Goal: Task Accomplishment & Management: Use online tool/utility

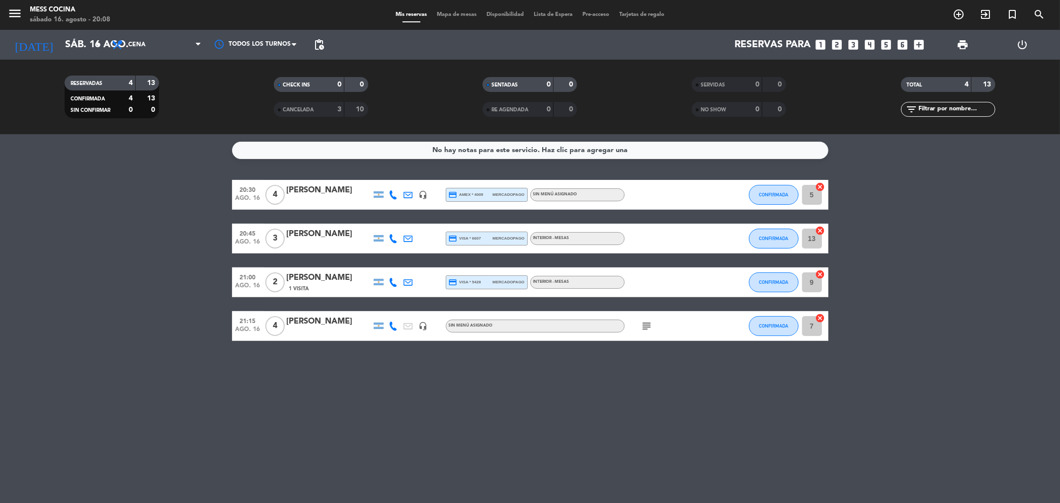
type input "01"
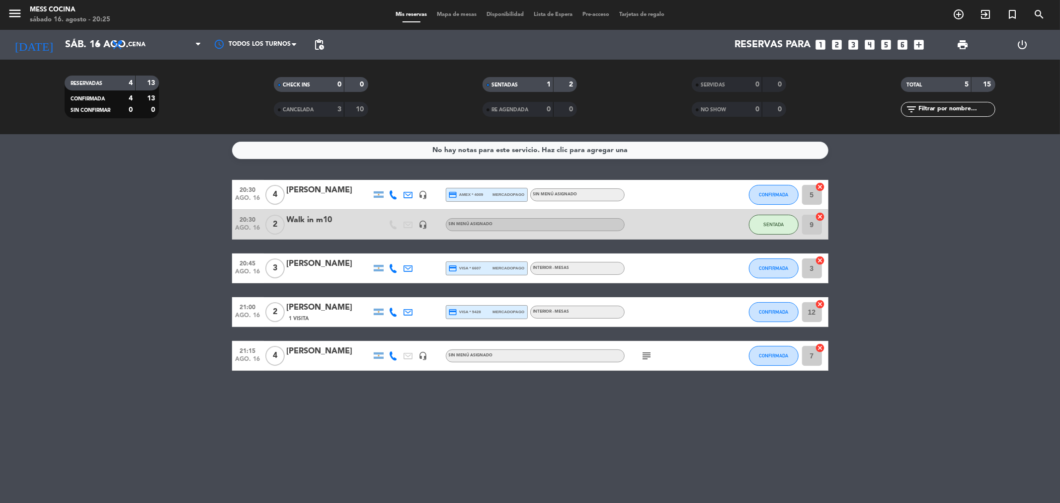
drag, startPoint x: 0, startPoint y: 279, endPoint x: 598, endPoint y: 441, distance: 619.4
click at [598, 441] on div "No hay notas para este servicio. Haz clic para agregar una 20:30 ago. 16 4 [PER…" at bounding box center [530, 318] width 1060 height 369
drag, startPoint x: 0, startPoint y: 289, endPoint x: 903, endPoint y: 446, distance: 917.0
click at [903, 446] on div "No hay notas para este servicio. Haz clic para agregar una 20:30 ago. 16 4 [PER…" at bounding box center [530, 318] width 1060 height 369
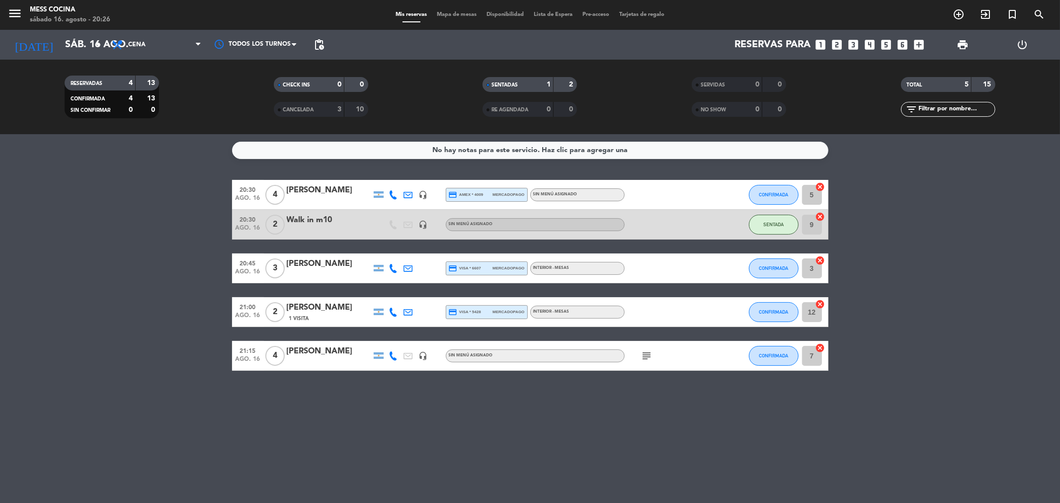
click at [903, 446] on div "No hay notas para este servicio. Haz clic para agregar una 20:30 ago. 16 4 [PER…" at bounding box center [530, 318] width 1060 height 369
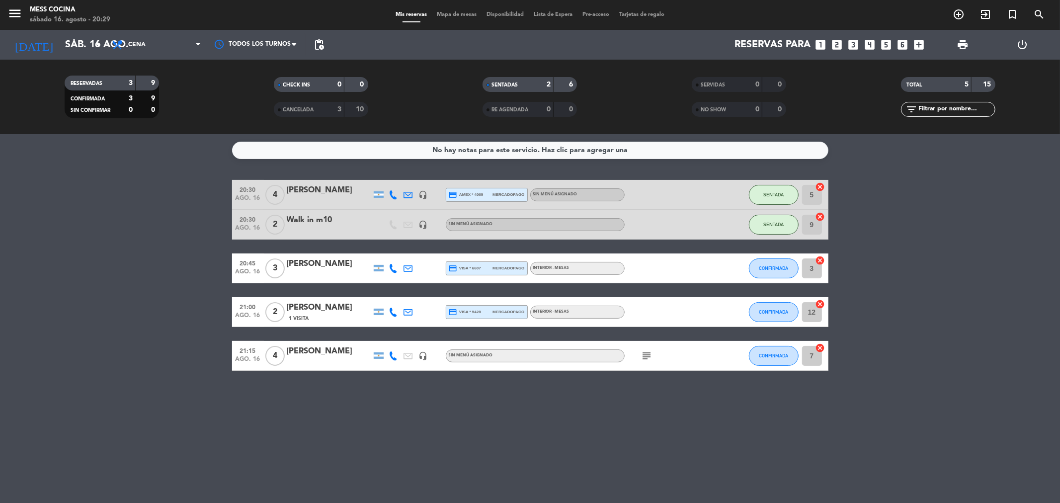
drag, startPoint x: 398, startPoint y: 297, endPoint x: 567, endPoint y: 406, distance: 201.5
click at [567, 406] on div "No hay notas para este servicio. Haz clic para agregar una 20:30 ago. 16 4 [PER…" at bounding box center [530, 318] width 1060 height 369
drag, startPoint x: 444, startPoint y: 388, endPoint x: 654, endPoint y: 452, distance: 220.2
click at [654, 452] on div "No hay notas para este servicio. Haz clic para agregar una 20:30 ago. 16 4 [PER…" at bounding box center [530, 318] width 1060 height 369
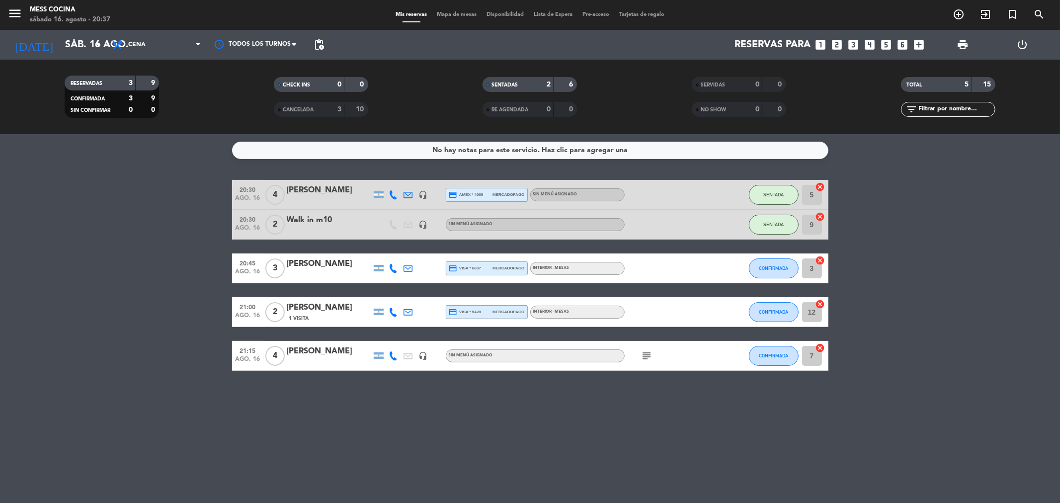
click at [654, 452] on div "No hay notas para este servicio. Haz clic para agregar una 20:30 ago. 16 4 [PER…" at bounding box center [530, 318] width 1060 height 369
drag, startPoint x: 654, startPoint y: 452, endPoint x: 0, endPoint y: 299, distance: 672.2
click at [0, 299] on div "No hay notas para este servicio. Haz clic para agregar una 20:30 ago. 16 4 [PER…" at bounding box center [530, 318] width 1060 height 369
click at [9, 326] on bookings-row "20:30 ago. 16 4 [PERSON_NAME] headset_mic credit_card amex * 4009 mercadopago S…" at bounding box center [530, 275] width 1060 height 191
drag, startPoint x: 306, startPoint y: 369, endPoint x: 796, endPoint y: 481, distance: 503.2
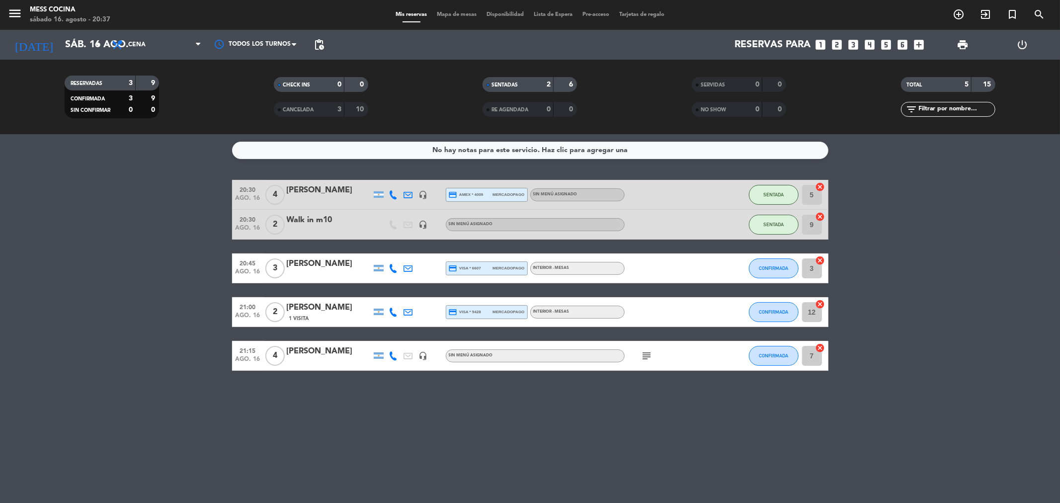
click at [796, 481] on div "No hay notas para este servicio. Haz clic para agregar una 20:30 ago. 16 4 [PER…" at bounding box center [530, 318] width 1060 height 369
drag, startPoint x: 779, startPoint y: 471, endPoint x: 1, endPoint y: 290, distance: 798.0
click at [1, 290] on div "No hay notas para este servicio. Haz clic para agregar una 20:30 ago. 16 4 [PER…" at bounding box center [530, 318] width 1060 height 369
drag, startPoint x: 1, startPoint y: 290, endPoint x: 672, endPoint y: 435, distance: 686.4
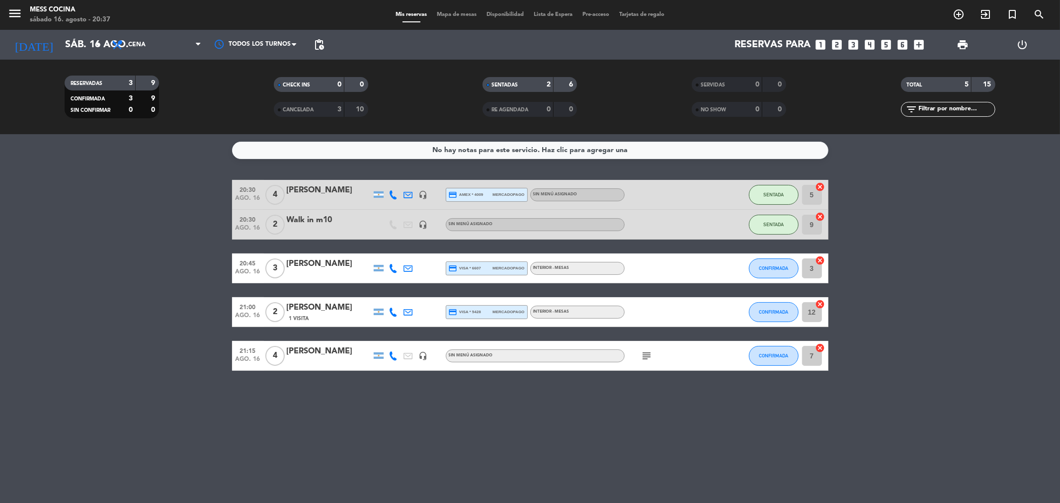
click at [672, 435] on div "No hay notas para este servicio. Haz clic para agregar una 20:30 ago. 16 4 [PER…" at bounding box center [530, 318] width 1060 height 369
click at [673, 435] on div "No hay notas para este servicio. Haz clic para agregar una 20:30 ago. 16 4 [PER…" at bounding box center [530, 318] width 1060 height 369
drag, startPoint x: 673, startPoint y: 435, endPoint x: 0, endPoint y: 232, distance: 703.0
click at [0, 232] on div "No hay notas para este servicio. Haz clic para agregar una 20:30 ago. 16 4 [PER…" at bounding box center [530, 318] width 1060 height 369
click at [2, 236] on bookings-row "20:30 ago. 16 4 [PERSON_NAME] headset_mic credit_card amex * 4009 mercadopago S…" at bounding box center [530, 275] width 1060 height 191
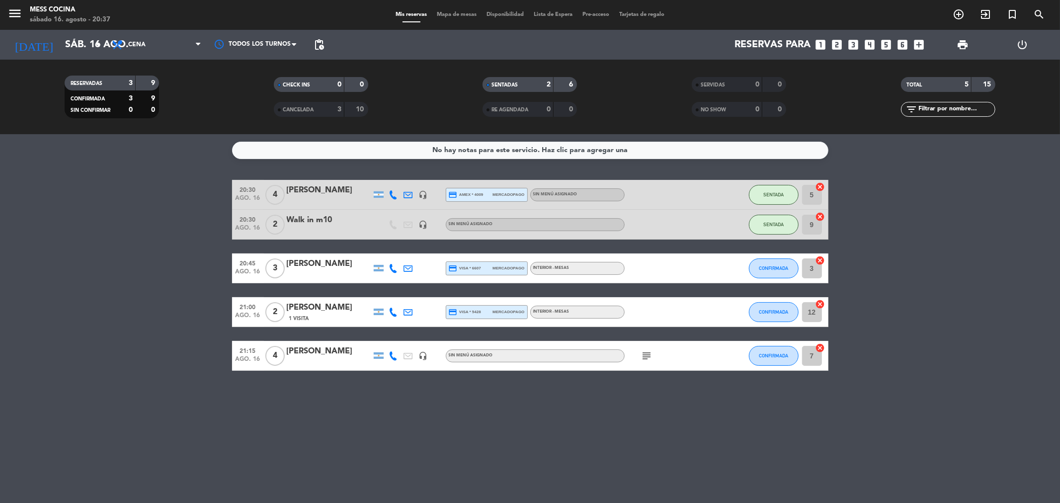
drag, startPoint x: 2, startPoint y: 236, endPoint x: 953, endPoint y: 391, distance: 963.2
click at [953, 391] on div "No hay notas para este servicio. Haz clic para agregar una 20:30 ago. 16 4 [PER…" at bounding box center [530, 318] width 1060 height 369
drag, startPoint x: 953, startPoint y: 391, endPoint x: 123, endPoint y: 237, distance: 843.5
click at [123, 237] on div "No hay notas para este servicio. Haz clic para agregar una 20:30 ago. 16 4 [PER…" at bounding box center [530, 318] width 1060 height 369
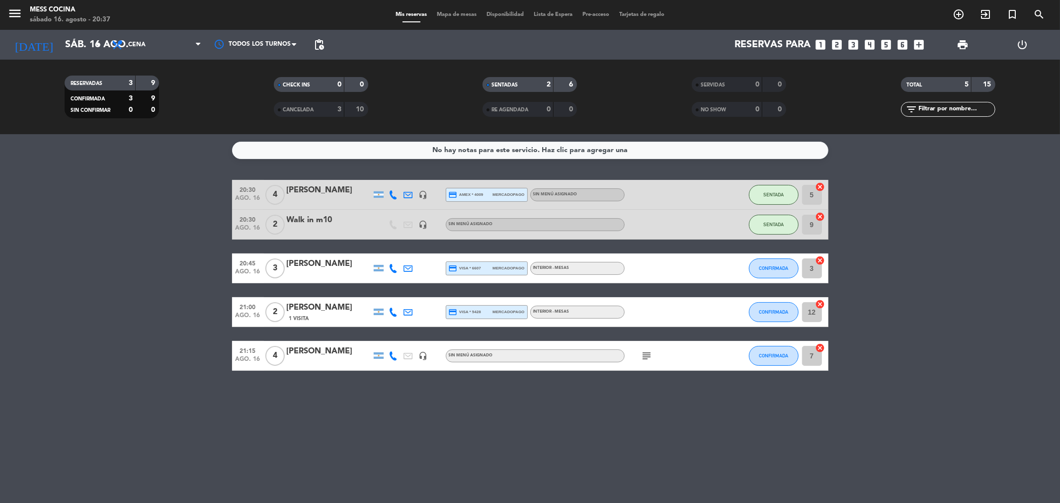
click at [123, 237] on bookings-row "20:30 ago. 16 4 [PERSON_NAME] headset_mic credit_card amex * 4009 mercadopago S…" at bounding box center [530, 275] width 1060 height 191
drag, startPoint x: 123, startPoint y: 237, endPoint x: 795, endPoint y: 402, distance: 691.7
click at [776, 396] on div "No hay notas para este servicio. Haz clic para agregar una 20:30 ago. 16 4 [PER…" at bounding box center [530, 318] width 1060 height 369
click at [809, 405] on div "No hay notas para este servicio. Haz clic para agregar una 20:30 ago. 16 4 [PER…" at bounding box center [530, 318] width 1060 height 369
drag, startPoint x: 670, startPoint y: 401, endPoint x: 66, endPoint y: 328, distance: 608.7
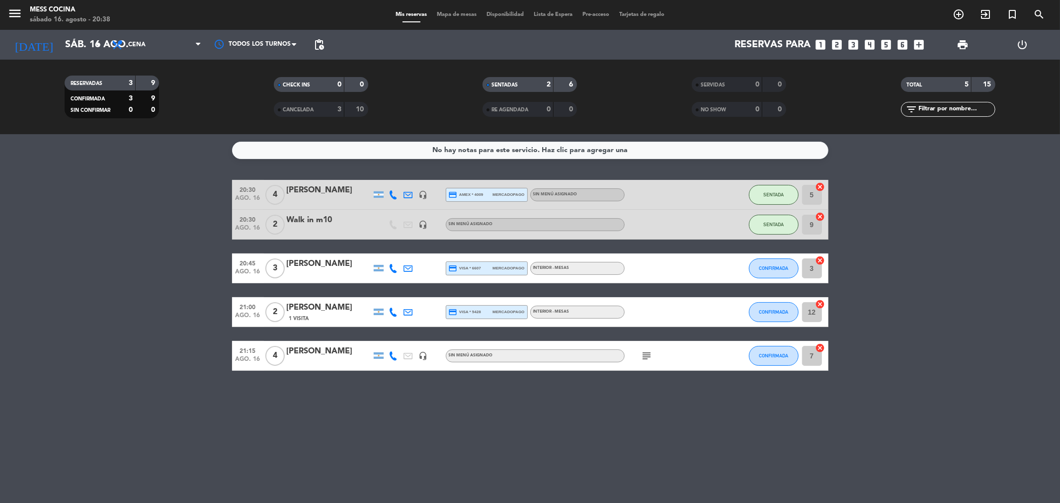
click at [66, 328] on div "No hay notas para este servicio. Haz clic para agregar una 20:30 ago. 16 4 [PER…" at bounding box center [530, 318] width 1060 height 369
click at [66, 328] on bookings-row "20:30 ago. 16 4 [PERSON_NAME] headset_mic credit_card amex * 4009 mercadopago S…" at bounding box center [530, 275] width 1060 height 191
drag, startPoint x: 66, startPoint y: 328, endPoint x: 592, endPoint y: 429, distance: 536.3
click at [592, 429] on div "No hay notas para este servicio. Haz clic para agregar una 20:30 ago. 16 4 [PER…" at bounding box center [530, 318] width 1060 height 369
drag, startPoint x: 592, startPoint y: 429, endPoint x: 58, endPoint y: 269, distance: 557.7
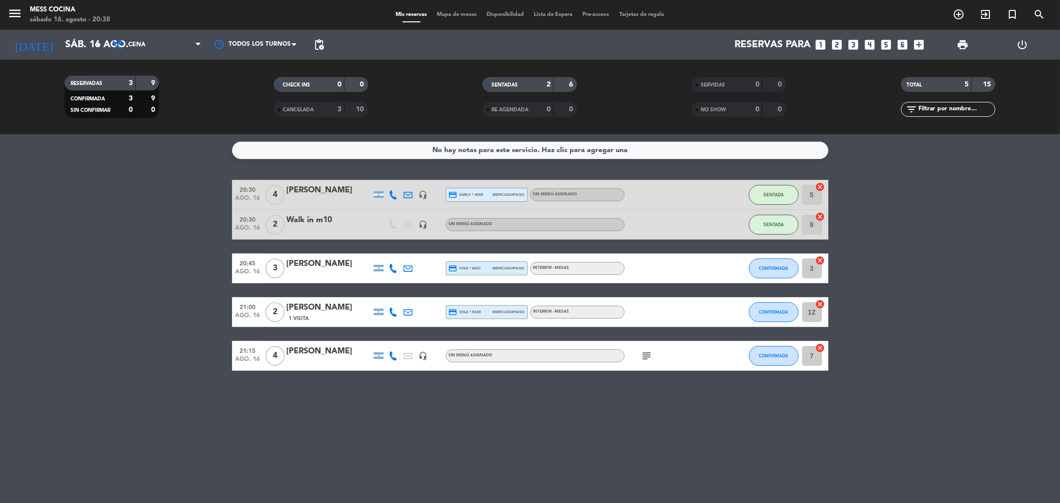
click at [58, 269] on div "No hay notas para este servicio. Haz clic para agregar una 20:30 ago. 16 4 [PER…" at bounding box center [530, 318] width 1060 height 369
click at [58, 269] on bookings-row "20:30 ago. 16 4 [PERSON_NAME] headset_mic credit_card amex * 4009 mercadopago S…" at bounding box center [530, 275] width 1060 height 191
drag, startPoint x: 58, startPoint y: 269, endPoint x: 651, endPoint y: 385, distance: 604.0
click at [651, 385] on div "No hay notas para este servicio. Haz clic para agregar una 20:30 ago. 16 4 [PER…" at bounding box center [530, 318] width 1060 height 369
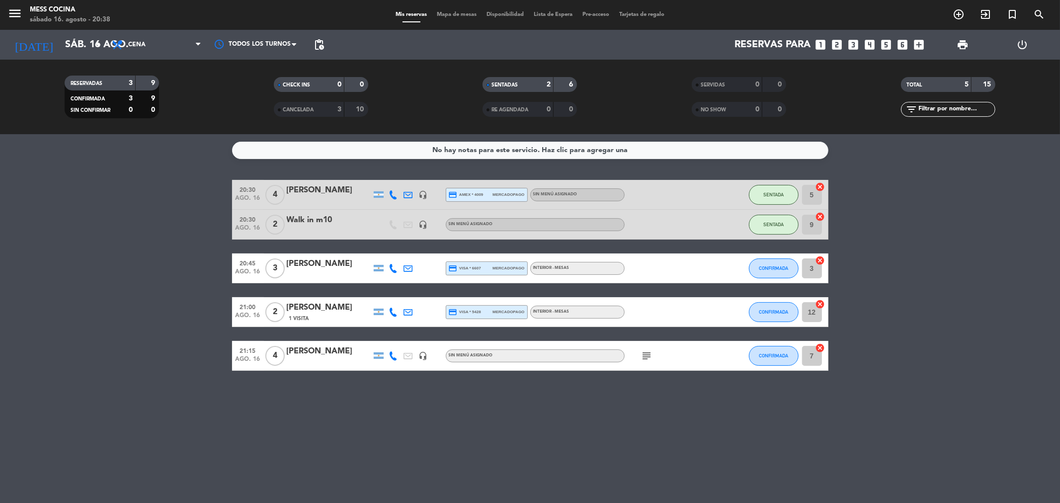
drag, startPoint x: 651, startPoint y: 385, endPoint x: 201, endPoint y: 296, distance: 458.3
click at [201, 296] on div "No hay notas para este servicio. Haz clic para agregar una 20:30 ago. 16 4 [PER…" at bounding box center [530, 318] width 1060 height 369
drag, startPoint x: 201, startPoint y: 296, endPoint x: 766, endPoint y: 372, distance: 570.0
click at [766, 372] on div "No hay notas para este servicio. Haz clic para agregar una 20:30 ago. 16 4 [PER…" at bounding box center [530, 318] width 1060 height 369
click at [753, 414] on div "No hay notas para este servicio. Haz clic para agregar una 20:30 ago. 16 4 [PER…" at bounding box center [530, 318] width 1060 height 369
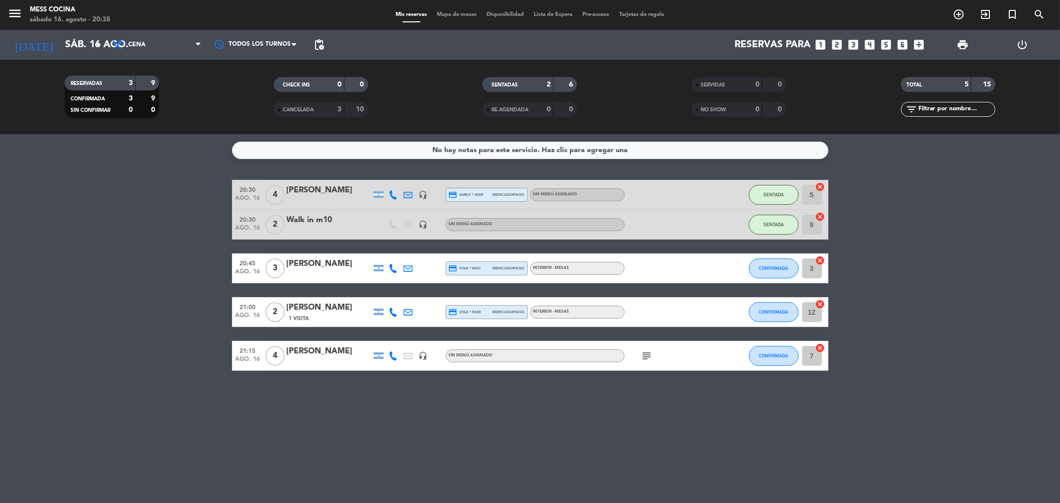
drag, startPoint x: 541, startPoint y: 435, endPoint x: 77, endPoint y: 289, distance: 486.3
click at [77, 289] on div "No hay notas para este servicio. Haz clic para agregar una 20:30 ago. 16 4 [PER…" at bounding box center [530, 318] width 1060 height 369
drag, startPoint x: 0, startPoint y: 384, endPoint x: 522, endPoint y: 389, distance: 522.3
click at [522, 389] on div "No hay notas para este servicio. Haz clic para agregar una 20:30 ago. 16 4 [PER…" at bounding box center [530, 318] width 1060 height 369
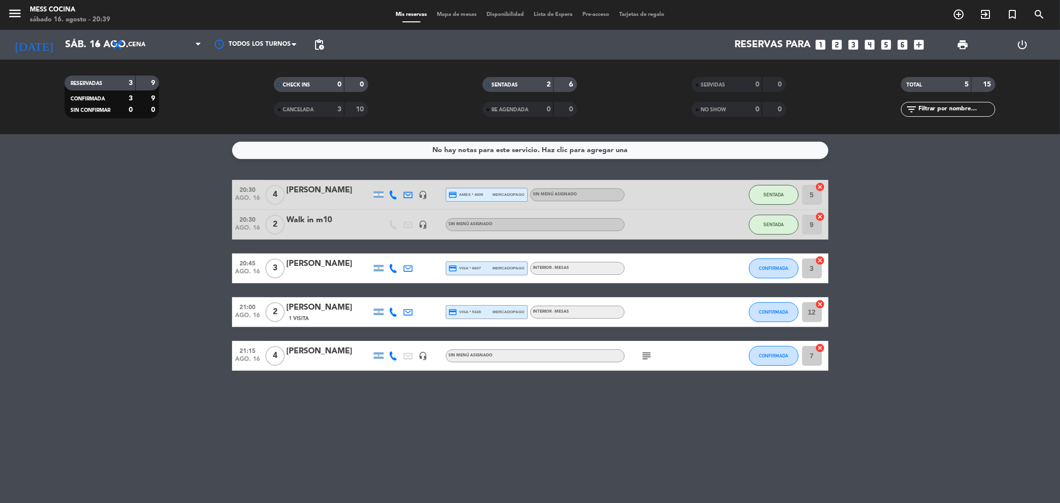
drag, startPoint x: 522, startPoint y: 389, endPoint x: 96, endPoint y: 287, distance: 437.9
click at [96, 287] on div "No hay notas para este servicio. Haz clic para agregar una 20:30 ago. 16 4 [PER…" at bounding box center [530, 318] width 1060 height 369
click at [96, 287] on bookings-row "20:30 ago. 16 4 [PERSON_NAME] headset_mic credit_card amex * 4009 mercadopago S…" at bounding box center [530, 275] width 1060 height 191
drag, startPoint x: 96, startPoint y: 287, endPoint x: 329, endPoint y: 394, distance: 255.9
click at [329, 394] on div "No hay notas para este servicio. Haz clic para agregar una 20:30 ago. 16 4 [PER…" at bounding box center [530, 318] width 1060 height 369
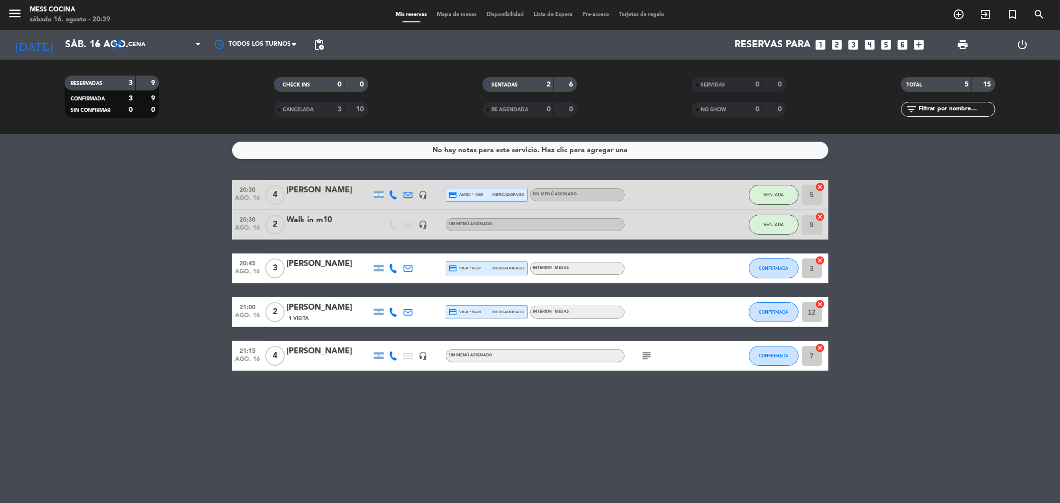
click at [329, 394] on div "No hay notas para este servicio. Haz clic para agregar una 20:30 ago. 16 4 [PER…" at bounding box center [530, 318] width 1060 height 369
drag, startPoint x: 199, startPoint y: 319, endPoint x: 577, endPoint y: 421, distance: 391.9
click at [577, 421] on div "No hay notas para este servicio. Haz clic para agregar una 20:30 ago. 16 4 [PER…" at bounding box center [530, 318] width 1060 height 369
drag, startPoint x: 577, startPoint y: 421, endPoint x: 73, endPoint y: 292, distance: 520.2
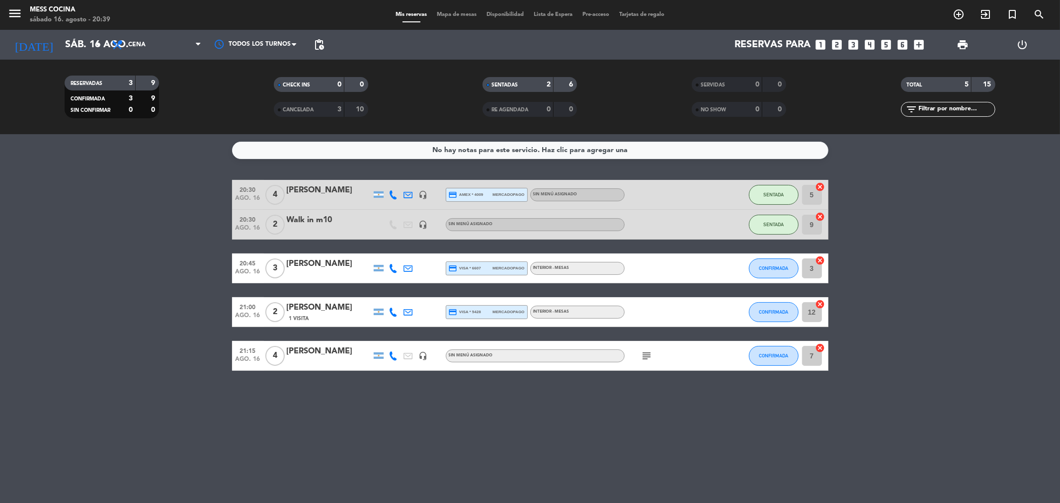
click at [73, 292] on div "No hay notas para este servicio. Haz clic para agregar una 20:30 ago. 16 4 [PER…" at bounding box center [530, 318] width 1060 height 369
click at [73, 292] on bookings-row "20:30 ago. 16 4 [PERSON_NAME] headset_mic credit_card amex * 4009 mercadopago S…" at bounding box center [530, 275] width 1060 height 191
drag, startPoint x: 73, startPoint y: 292, endPoint x: 562, endPoint y: 420, distance: 505.0
click at [562, 420] on div "No hay notas para este servicio. Haz clic para agregar una 20:30 ago. 16 4 [PER…" at bounding box center [530, 318] width 1060 height 369
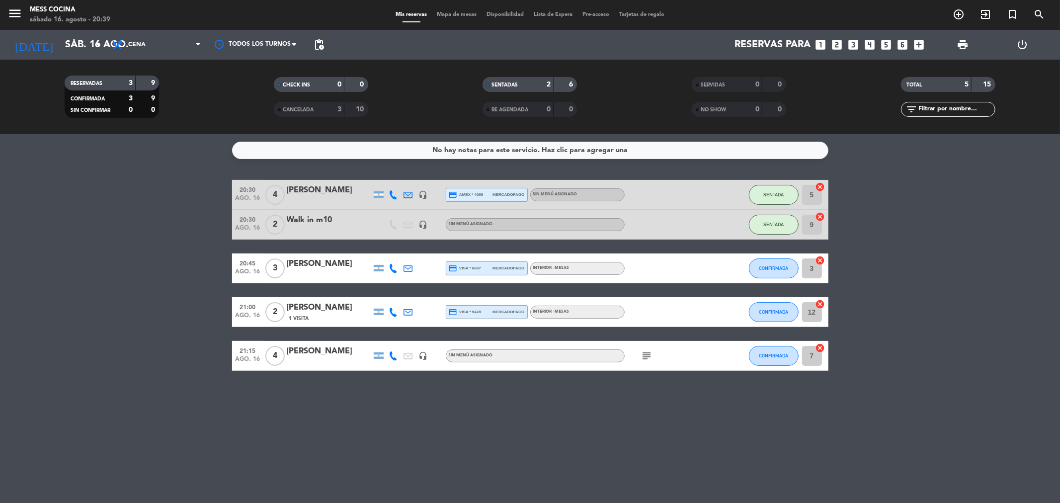
drag, startPoint x: 562, startPoint y: 420, endPoint x: 136, endPoint y: 320, distance: 437.5
click at [136, 320] on div "No hay notas para este servicio. Haz clic para agregar una 20:30 ago. 16 4 [PER…" at bounding box center [530, 318] width 1060 height 369
click at [136, 320] on bookings-row "20:30 ago. 16 4 [PERSON_NAME] headset_mic credit_card amex * 4009 mercadopago S…" at bounding box center [530, 275] width 1060 height 191
drag, startPoint x: 105, startPoint y: 270, endPoint x: 474, endPoint y: 394, distance: 388.9
click at [474, 394] on div "No hay notas para este servicio. Haz clic para agregar una 20:30 ago. 16 4 [PER…" at bounding box center [530, 318] width 1060 height 369
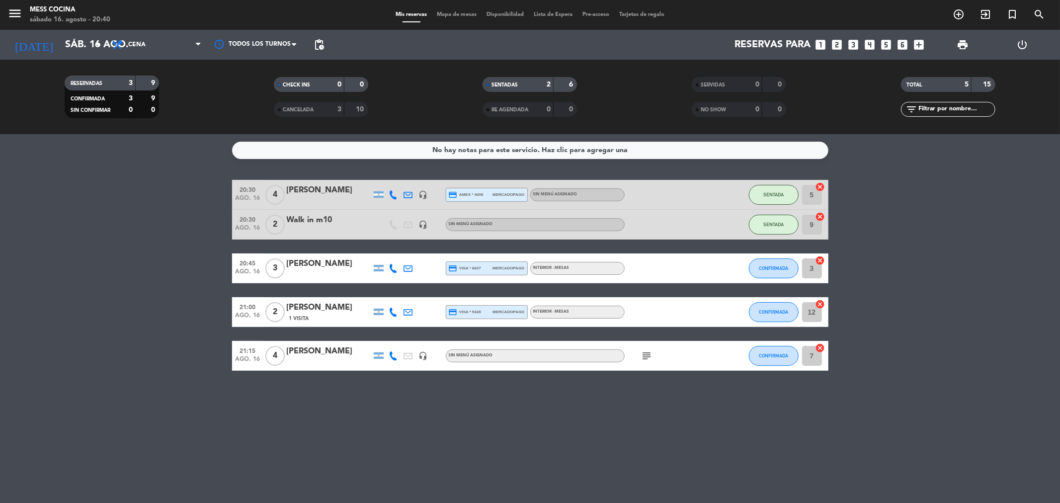
click at [474, 394] on div "No hay notas para este servicio. Haz clic para agregar una 20:30 ago. 16 4 [PER…" at bounding box center [530, 318] width 1060 height 369
drag, startPoint x: 474, startPoint y: 394, endPoint x: 100, endPoint y: 271, distance: 393.8
click at [100, 271] on div "No hay notas para este servicio. Haz clic para agregar una 20:30 ago. 16 4 [PER…" at bounding box center [530, 318] width 1060 height 369
click at [100, 271] on bookings-row "20:30 ago. 16 4 [PERSON_NAME] headset_mic credit_card amex * 4009 mercadopago S…" at bounding box center [530, 275] width 1060 height 191
drag, startPoint x: 100, startPoint y: 271, endPoint x: 446, endPoint y: 419, distance: 376.9
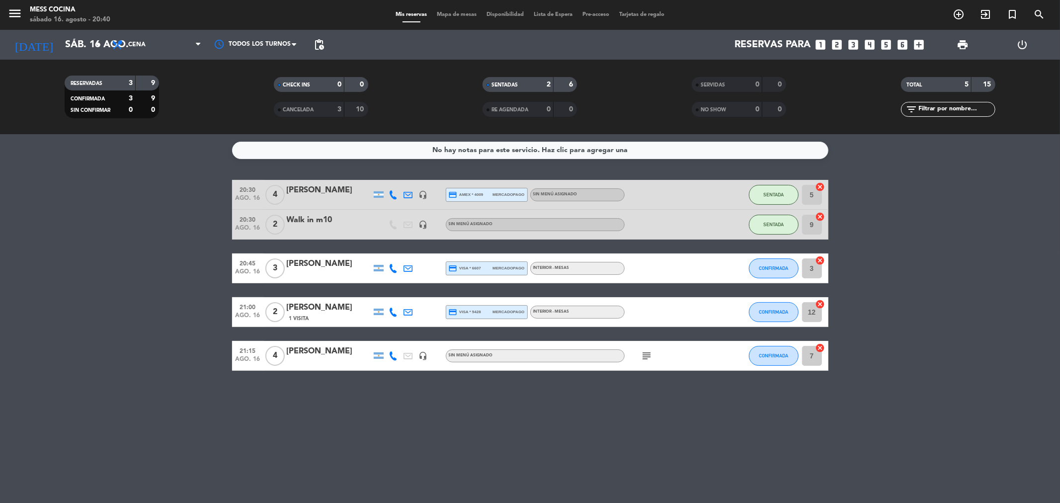
click at [446, 419] on div "No hay notas para este servicio. Haz clic para agregar una 20:30 ago. 16 4 [PER…" at bounding box center [530, 318] width 1060 height 369
drag, startPoint x: 446, startPoint y: 419, endPoint x: 115, endPoint y: 283, distance: 357.9
click at [115, 283] on div "No hay notas para este servicio. Haz clic para agregar una 20:30 ago. 16 4 [PER…" at bounding box center [530, 318] width 1060 height 369
click at [115, 283] on bookings-row "20:30 ago. 16 4 [PERSON_NAME] headset_mic credit_card amex * 4009 mercadopago S…" at bounding box center [530, 275] width 1060 height 191
drag, startPoint x: 115, startPoint y: 283, endPoint x: 411, endPoint y: 379, distance: 310.8
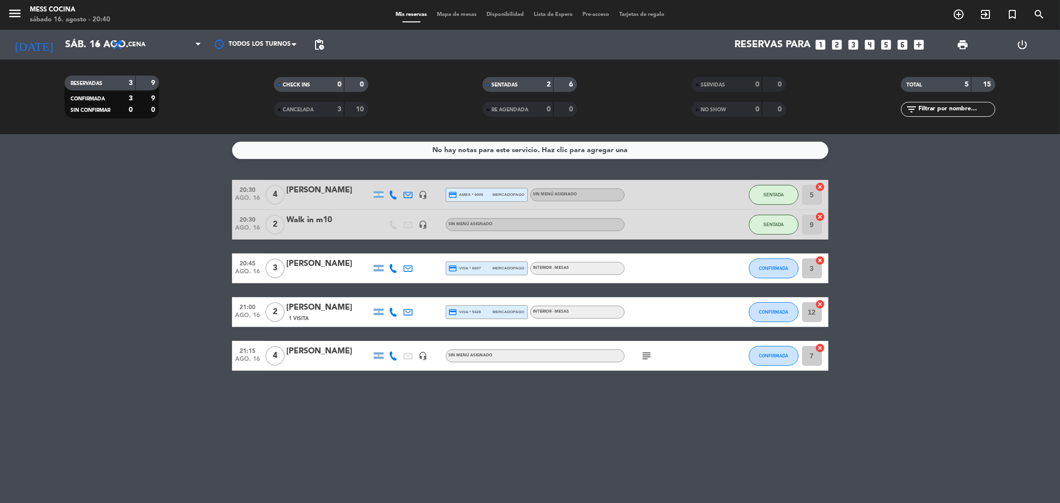
click at [410, 379] on div "No hay notas para este servicio. Haz clic para agregar una 20:30 ago. 16 4 [PER…" at bounding box center [530, 318] width 1060 height 369
drag, startPoint x: 0, startPoint y: 256, endPoint x: 680, endPoint y: 405, distance: 695.9
click at [680, 405] on div "No hay notas para este servicio. Haz clic para agregar una 20:30 ago. 16 4 [PER…" at bounding box center [530, 318] width 1060 height 369
drag, startPoint x: 680, startPoint y: 405, endPoint x: 113, endPoint y: 290, distance: 578.4
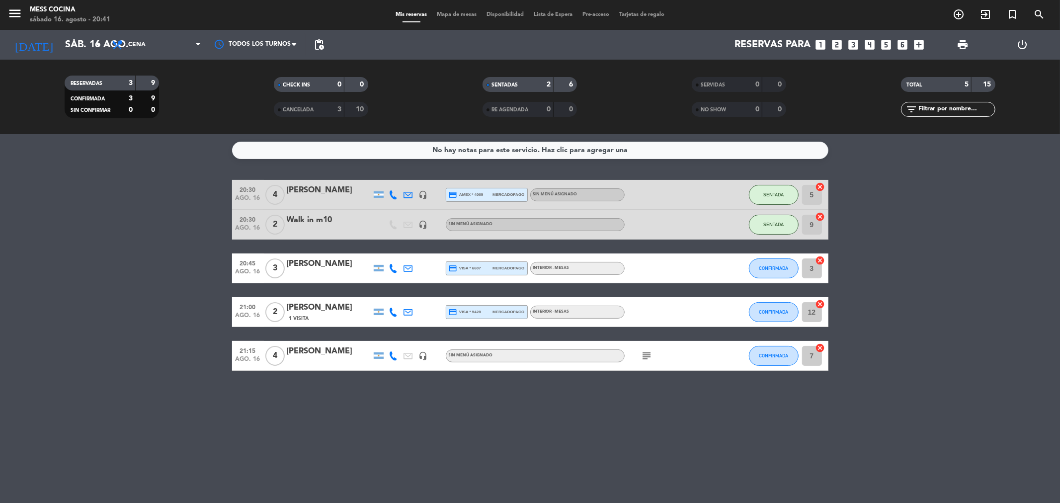
click at [113, 290] on div "No hay notas para este servicio. Haz clic para agregar una 20:30 ago. 16 4 [PER…" at bounding box center [530, 318] width 1060 height 369
click at [113, 290] on bookings-row "20:30 ago. 16 4 [PERSON_NAME] headset_mic credit_card amex * 4009 mercadopago S…" at bounding box center [530, 275] width 1060 height 191
drag, startPoint x: 113, startPoint y: 290, endPoint x: 486, endPoint y: 403, distance: 389.4
click at [486, 403] on div "No hay notas para este servicio. Haz clic para agregar una 20:30 ago. 16 4 [PER…" at bounding box center [530, 318] width 1060 height 369
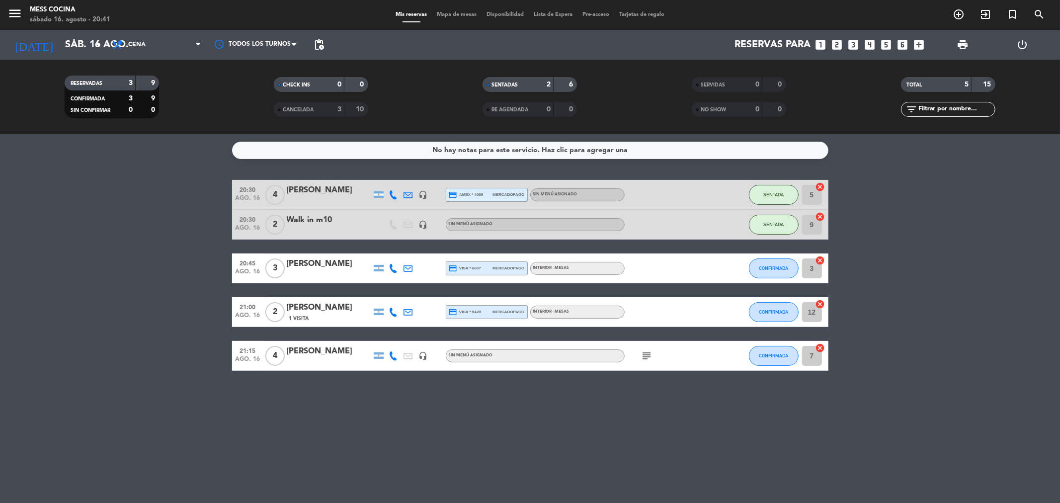
drag, startPoint x: 121, startPoint y: 276, endPoint x: 559, endPoint y: 388, distance: 451.9
click at [559, 388] on div "No hay notas para este servicio. Haz clic para agregar una 20:30 ago. 16 4 [PER…" at bounding box center [530, 318] width 1060 height 369
drag, startPoint x: 559, startPoint y: 388, endPoint x: 84, endPoint y: 262, distance: 490.5
click at [84, 262] on div "No hay notas para este servicio. Haz clic para agregar una 20:30 ago. 16 4 [PER…" at bounding box center [530, 318] width 1060 height 369
drag, startPoint x: 84, startPoint y: 262, endPoint x: 479, endPoint y: 395, distance: 416.1
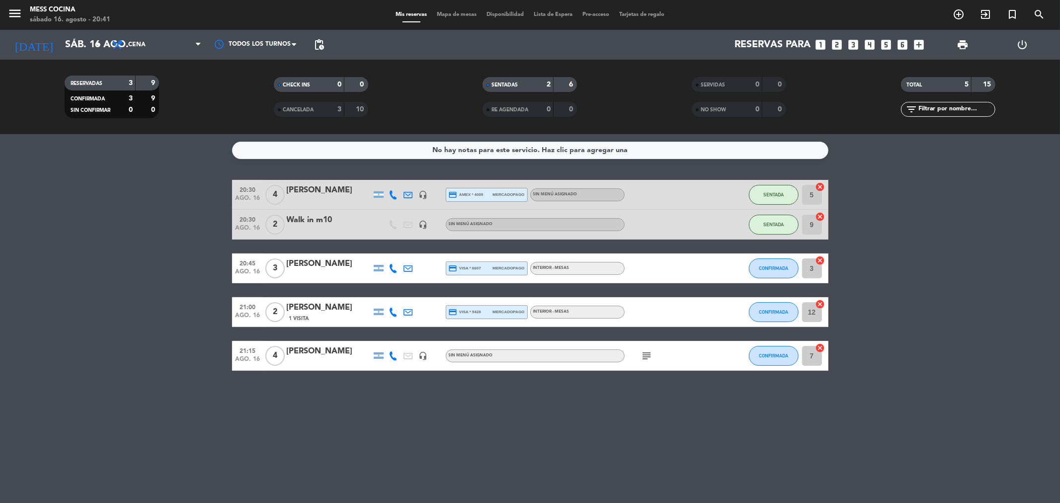
click at [479, 395] on div "No hay notas para este servicio. Haz clic para agregar una 20:30 ago. 16 4 [PER…" at bounding box center [530, 318] width 1060 height 369
drag, startPoint x: 479, startPoint y: 395, endPoint x: 86, endPoint y: 322, distance: 399.7
click at [86, 322] on div "No hay notas para este servicio. Haz clic para agregar una 20:30 ago. 16 4 [PER…" at bounding box center [530, 318] width 1060 height 369
click at [85, 322] on bookings-row "20:30 ago. 16 4 [PERSON_NAME] headset_mic credit_card amex * 4009 mercadopago S…" at bounding box center [530, 275] width 1060 height 191
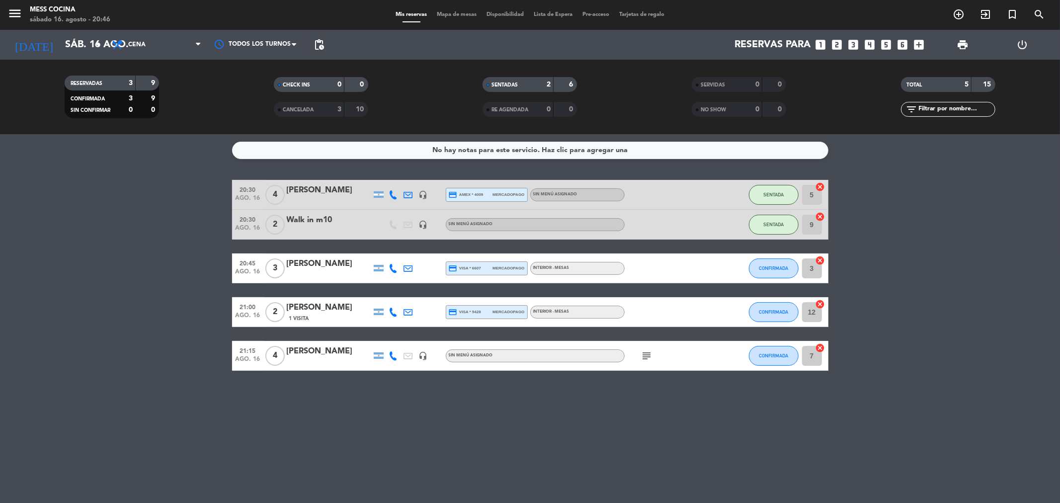
drag, startPoint x: 162, startPoint y: 257, endPoint x: 585, endPoint y: 405, distance: 448.1
click at [585, 405] on div "No hay notas para este servicio. Haz clic para agregar una 20:30 ago. 16 4 [PER…" at bounding box center [530, 318] width 1060 height 369
drag, startPoint x: 585, startPoint y: 405, endPoint x: 125, endPoint y: 339, distance: 465.4
click at [125, 339] on div "No hay notas para este servicio. Haz clic para agregar una 20:30 ago. 16 4 [PER…" at bounding box center [530, 318] width 1060 height 369
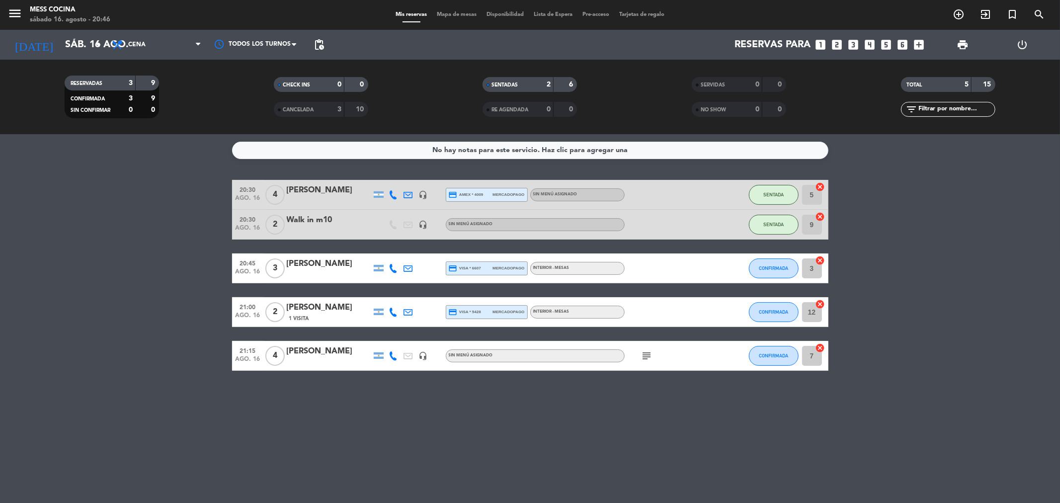
click at [114, 336] on bookings-row "20:30 ago. 16 4 [PERSON_NAME] headset_mic credit_card amex * 4009 mercadopago S…" at bounding box center [530, 275] width 1060 height 191
drag, startPoint x: 201, startPoint y: 245, endPoint x: 498, endPoint y: 413, distance: 341.1
click at [498, 413] on div "No hay notas para este servicio. Haz clic para agregar una 20:30 ago. 16 4 [PER…" at bounding box center [530, 318] width 1060 height 369
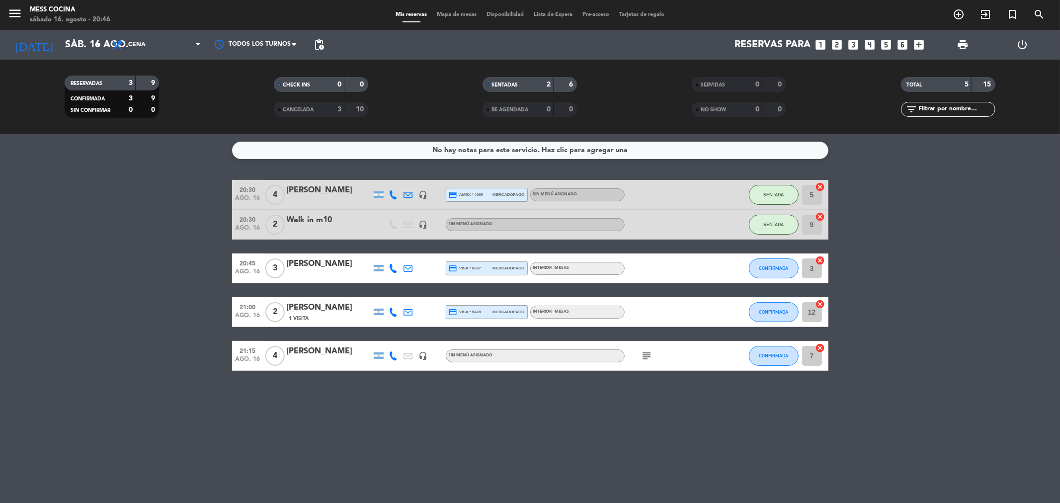
drag, startPoint x: 498, startPoint y: 413, endPoint x: 170, endPoint y: 279, distance: 354.4
click at [184, 279] on div "No hay notas para este servicio. Haz clic para agregar una 20:30 ago. 16 4 [PER…" at bounding box center [530, 318] width 1060 height 369
click at [170, 279] on bookings-row "20:30 ago. 16 4 [PERSON_NAME] headset_mic credit_card amex * 4009 mercadopago S…" at bounding box center [530, 275] width 1060 height 191
drag, startPoint x: 157, startPoint y: 277, endPoint x: 469, endPoint y: 437, distance: 351.4
click at [469, 437] on div "No hay notas para este servicio. Haz clic para agregar una 20:30 ago. 16 4 [PER…" at bounding box center [530, 318] width 1060 height 369
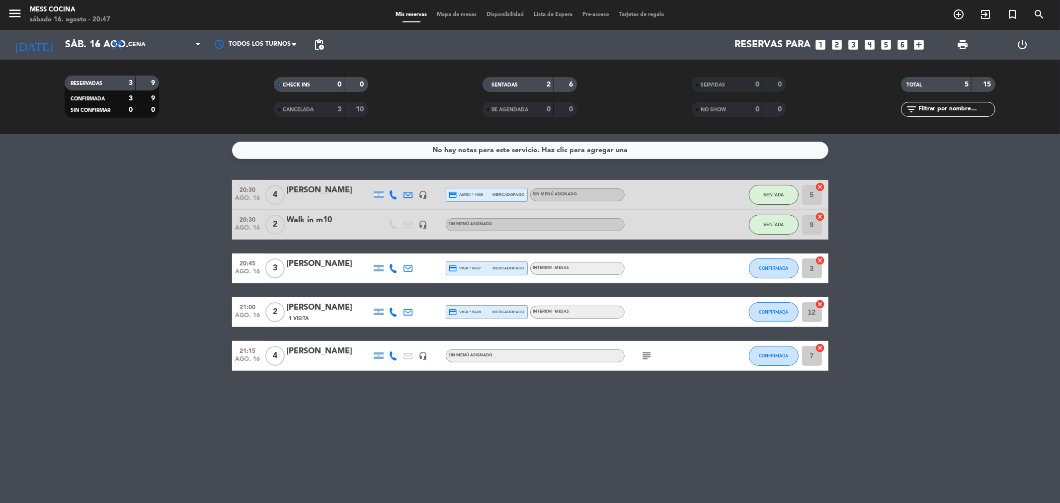
click at [469, 437] on div "No hay notas para este servicio. Haz clic para agregar una 20:30 ago. 16 4 [PER…" at bounding box center [530, 318] width 1060 height 369
drag, startPoint x: 19, startPoint y: 282, endPoint x: 429, endPoint y: 391, distance: 424.8
click at [429, 391] on div "No hay notas para este servicio. Haz clic para agregar una 20:30 ago. 16 4 [PER…" at bounding box center [530, 318] width 1060 height 369
drag, startPoint x: 429, startPoint y: 391, endPoint x: 59, endPoint y: 312, distance: 379.1
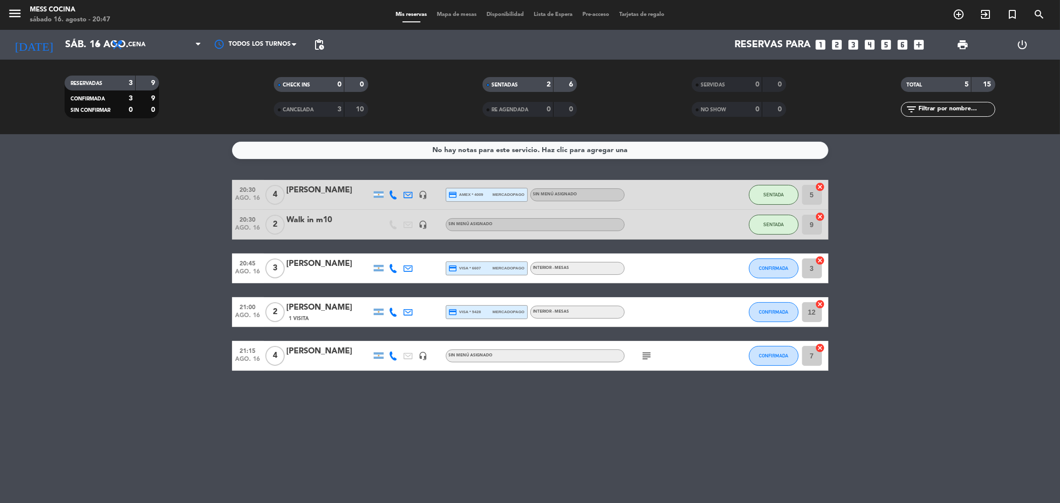
click at [59, 312] on div "No hay notas para este servicio. Haz clic para agregar una 20:30 ago. 16 4 [PER…" at bounding box center [530, 318] width 1060 height 369
drag, startPoint x: 59, startPoint y: 312, endPoint x: 336, endPoint y: 400, distance: 291.5
click at [336, 400] on div "No hay notas para este servicio. Haz clic para agregar una 20:30 ago. 16 4 [PER…" at bounding box center [530, 318] width 1060 height 369
drag, startPoint x: 336, startPoint y: 400, endPoint x: 141, endPoint y: 315, distance: 213.0
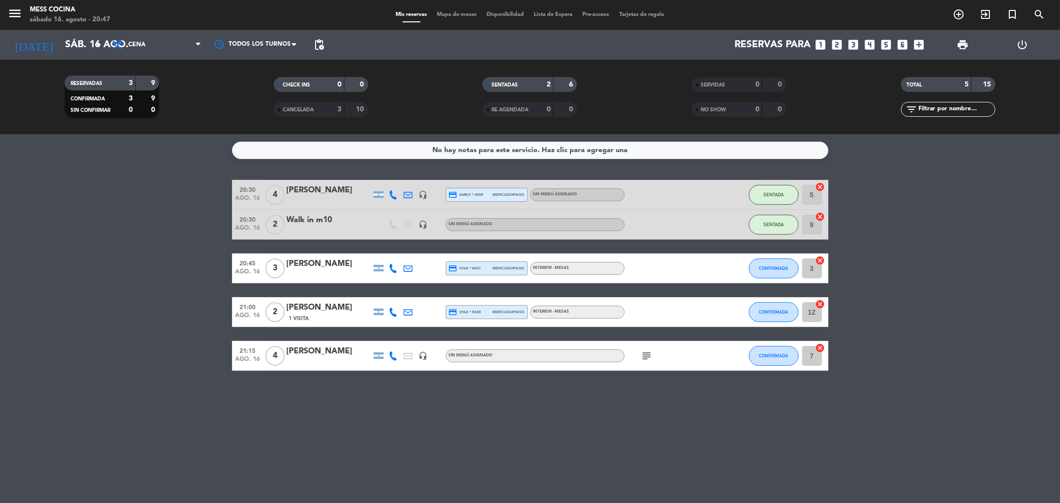
click at [141, 315] on div "No hay notas para este servicio. Haz clic para agregar una 20:30 ago. 16 4 [PER…" at bounding box center [530, 318] width 1060 height 369
click at [141, 315] on bookings-row "20:30 ago. 16 4 [PERSON_NAME] headset_mic credit_card amex * 4009 mercadopago S…" at bounding box center [530, 275] width 1060 height 191
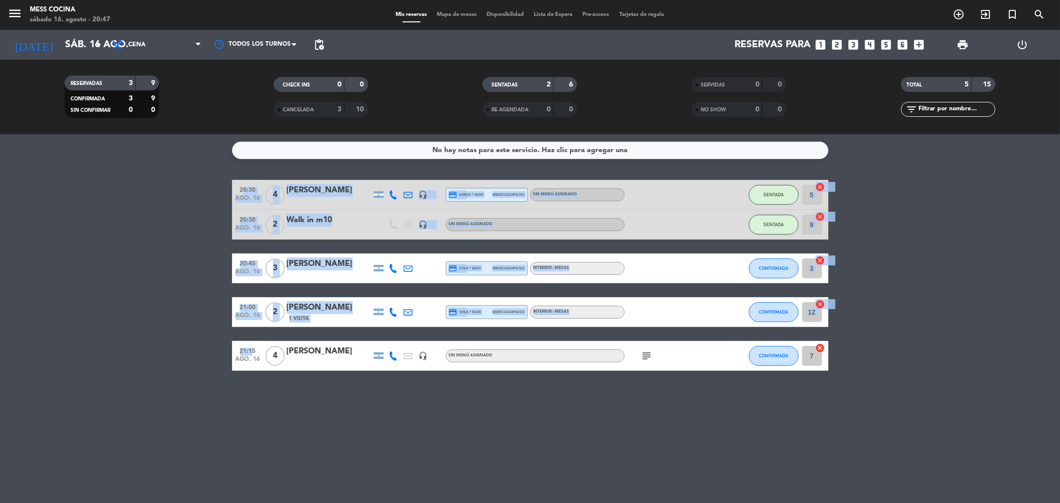
drag, startPoint x: 141, startPoint y: 315, endPoint x: 248, endPoint y: 349, distance: 112.5
click at [248, 349] on bookings-row "20:30 ago. 16 4 [PERSON_NAME] headset_mic credit_card amex * 4009 mercadopago S…" at bounding box center [530, 275] width 1060 height 191
drag, startPoint x: 79, startPoint y: 334, endPoint x: 317, endPoint y: 398, distance: 246.5
click at [317, 398] on div "No hay notas para este servicio. Haz clic para agregar una 20:30 ago. 16 4 [PER…" at bounding box center [530, 318] width 1060 height 369
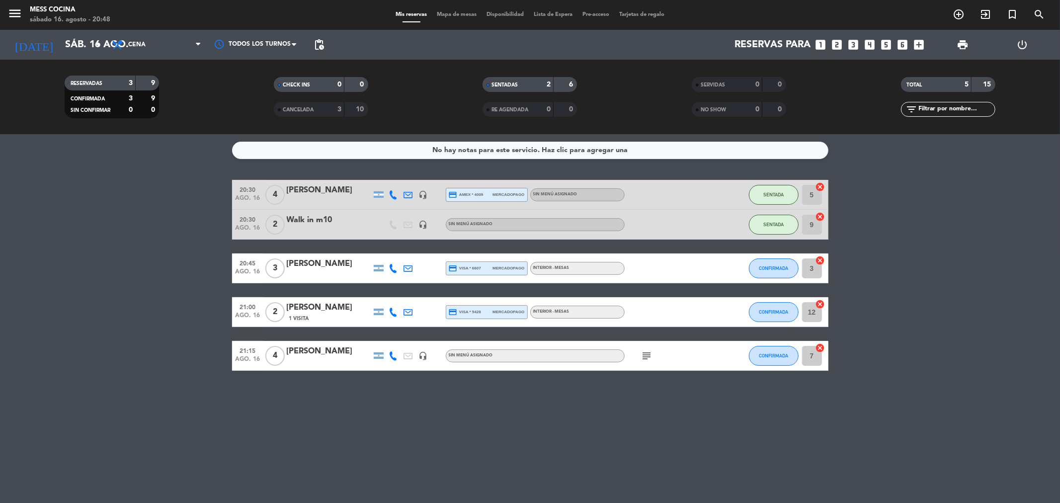
click at [317, 398] on div "No hay notas para este servicio. Haz clic para agregar una 20:30 ago. 16 4 [PER…" at bounding box center [530, 318] width 1060 height 369
drag, startPoint x: 0, startPoint y: 250, endPoint x: 637, endPoint y: 429, distance: 661.8
click at [637, 429] on div "No hay notas para este servicio. Haz clic para agregar una 20:30 ago. 16 4 [PER…" at bounding box center [530, 318] width 1060 height 369
click at [649, 419] on div "No hay notas para este servicio. Haz clic para agregar una 20:30 ago. 16 4 [PER…" at bounding box center [530, 318] width 1060 height 369
click at [759, 259] on button "CONFIRMADA" at bounding box center [774, 268] width 50 height 20
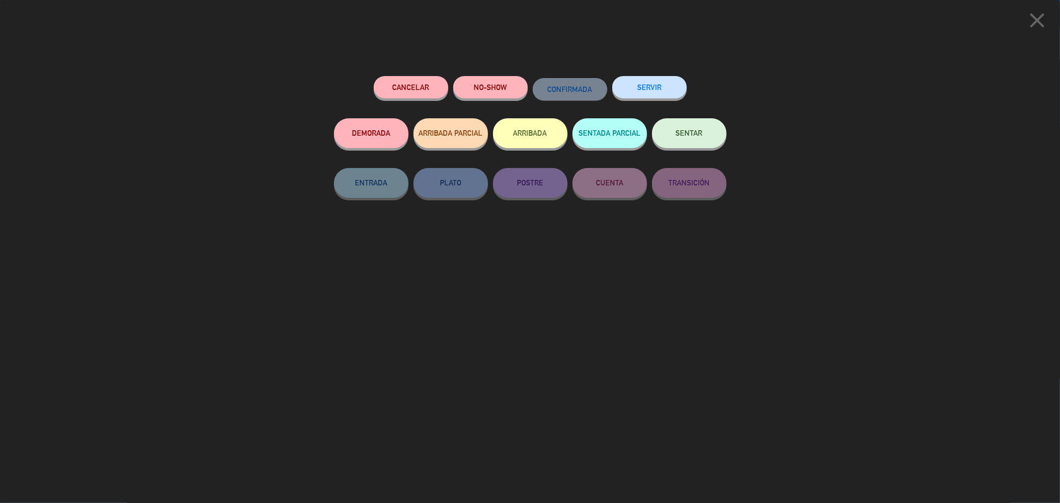
click at [690, 135] on span "SENTAR" at bounding box center [689, 133] width 27 height 8
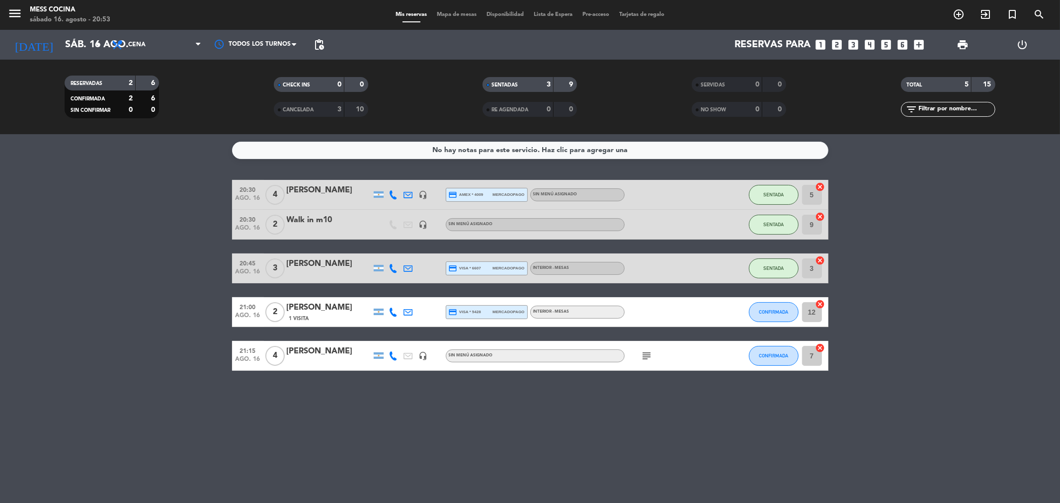
drag, startPoint x: 90, startPoint y: 292, endPoint x: 554, endPoint y: 434, distance: 485.4
click at [554, 434] on div "No hay notas para este servicio. Haz clic para agregar una 20:30 ago. 16 4 [PER…" at bounding box center [530, 318] width 1060 height 369
drag, startPoint x: 554, startPoint y: 434, endPoint x: 0, endPoint y: 297, distance: 570.8
click at [0, 297] on div "No hay notas para este servicio. Haz clic para agregar una 20:30 ago. 16 4 [PER…" at bounding box center [530, 318] width 1060 height 369
click at [0, 297] on bookings-row "20:30 ago. 16 4 [PERSON_NAME] headset_mic credit_card amex * 4009 mercadopago S…" at bounding box center [530, 275] width 1060 height 191
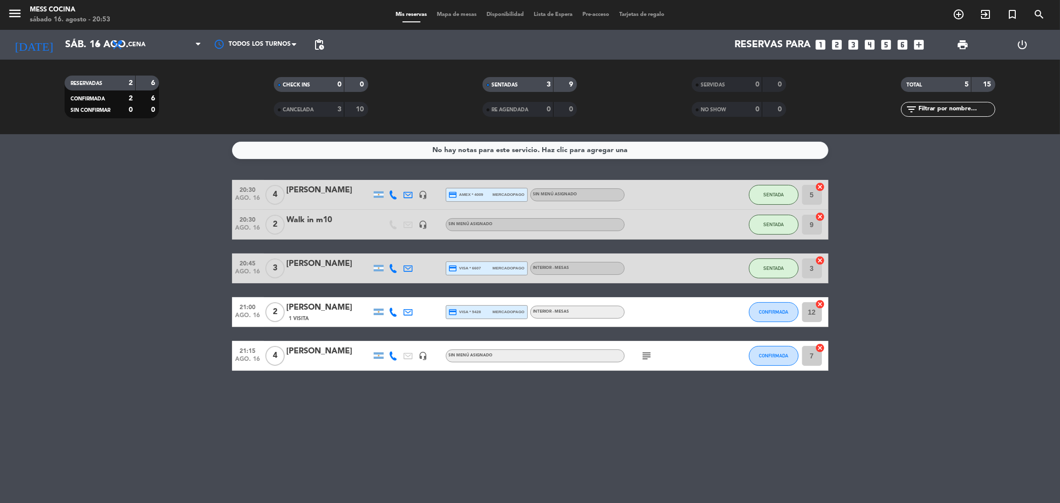
drag, startPoint x: 176, startPoint y: 236, endPoint x: 528, endPoint y: 393, distance: 385.7
click at [528, 393] on div "No hay notas para este servicio. Haz clic para agregar una 20:30 ago. 16 4 [PER…" at bounding box center [530, 318] width 1060 height 369
drag, startPoint x: 528, startPoint y: 393, endPoint x: 171, endPoint y: 230, distance: 392.1
click at [178, 233] on div "No hay notas para este servicio. Haz clic para agregar una 20:30 ago. 16 4 [PER…" at bounding box center [530, 318] width 1060 height 369
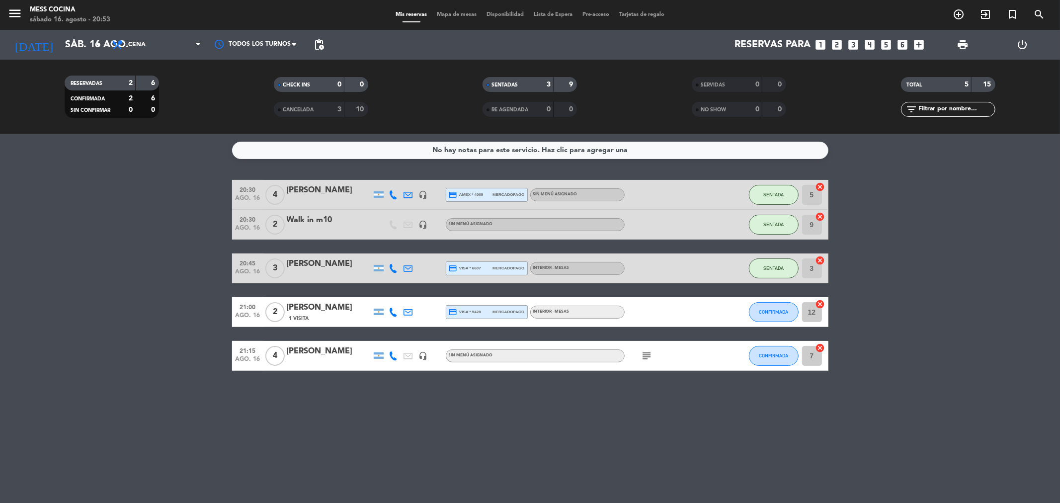
click at [171, 230] on bookings-row "20:30 ago. 16 4 [PERSON_NAME] headset_mic credit_card amex * 4009 mercadopago S…" at bounding box center [530, 275] width 1060 height 191
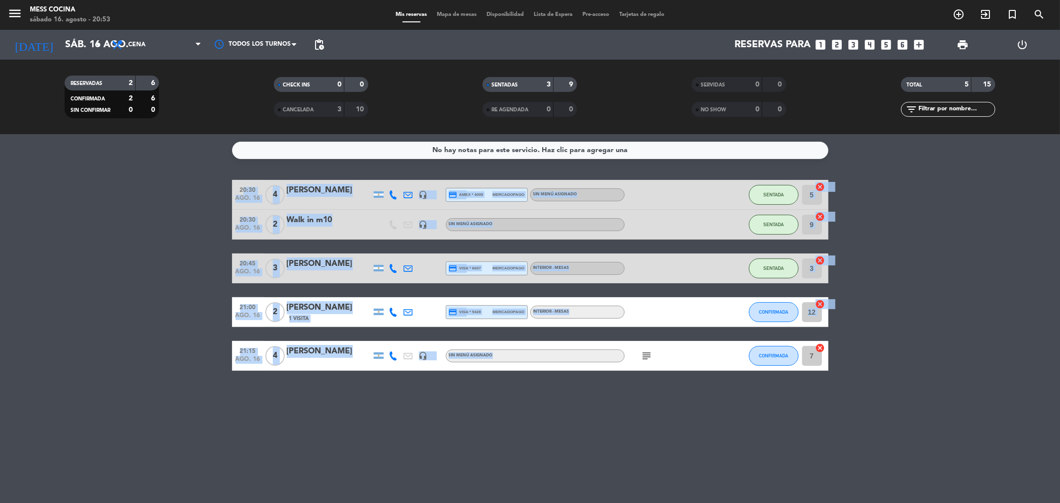
drag, startPoint x: 171, startPoint y: 230, endPoint x: 474, endPoint y: 369, distance: 332.9
click at [474, 369] on bookings-row "20:30 ago. 16 4 [PERSON_NAME] headset_mic credit_card amex * 4009 mercadopago S…" at bounding box center [530, 275] width 1060 height 191
click at [474, 369] on div "21:15 ago. 16 4 [PERSON_NAME] headset_mic Sin menú asignado subject CONFIRMADA …" at bounding box center [530, 356] width 596 height 30
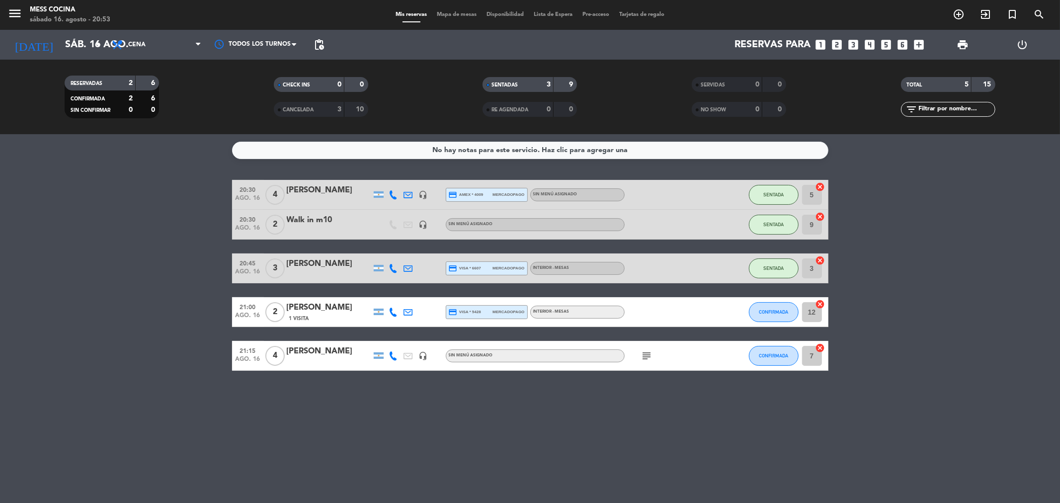
click at [494, 376] on div "No hay notas para este servicio. Haz clic para agregar una 20:30 ago. 16 4 [PER…" at bounding box center [530, 318] width 1060 height 369
drag, startPoint x: 494, startPoint y: 376, endPoint x: 184, endPoint y: 271, distance: 327.3
click at [184, 271] on div "No hay notas para este servicio. Haz clic para agregar una 20:30 ago. 16 4 [PER…" at bounding box center [530, 318] width 1060 height 369
click at [184, 271] on bookings-row "20:30 ago. 16 4 [PERSON_NAME] headset_mic credit_card amex * 4009 mercadopago S…" at bounding box center [530, 275] width 1060 height 191
drag, startPoint x: 184, startPoint y: 271, endPoint x: 473, endPoint y: 419, distance: 324.5
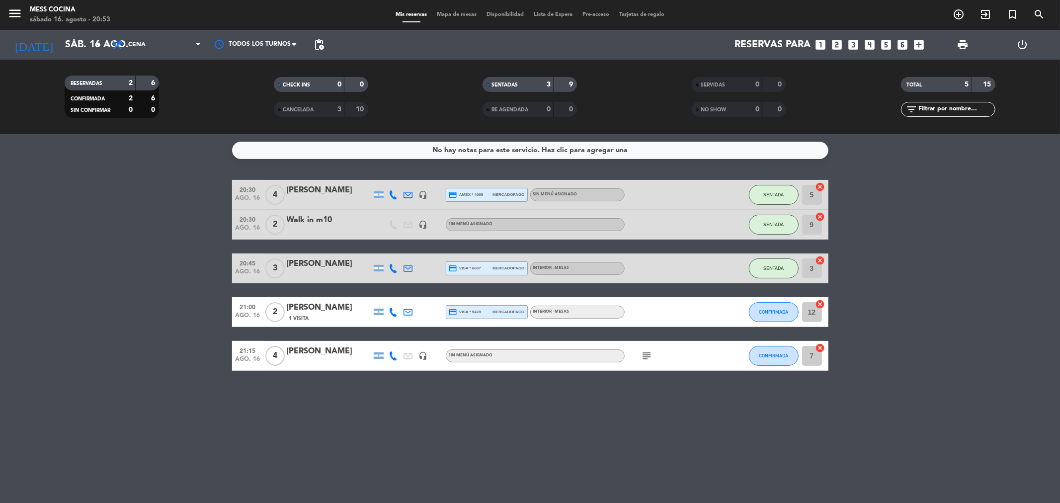
click at [473, 419] on div "No hay notas para este servicio. Haz clic para agregar una 20:30 ago. 16 4 [PER…" at bounding box center [530, 318] width 1060 height 369
drag, startPoint x: 7, startPoint y: 360, endPoint x: 817, endPoint y: 529, distance: 827.9
click at [817, 502] on html "close × Mess Cocina × chrome_reader_mode Listado de Reservas account_box Client…" at bounding box center [530, 251] width 1060 height 503
drag, startPoint x: 747, startPoint y: 481, endPoint x: 0, endPoint y: 289, distance: 771.1
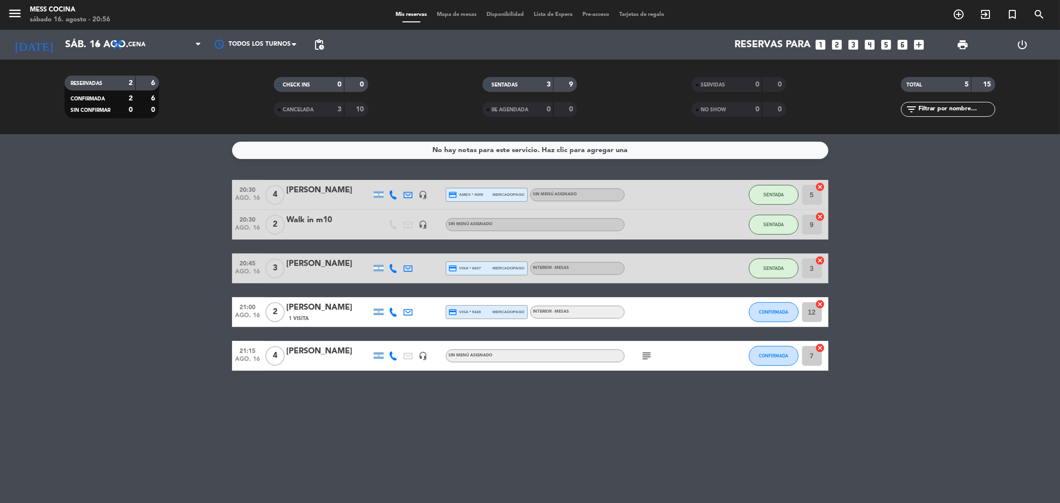
click at [0, 289] on div "No hay notas para este servicio. Haz clic para agregar una 20:30 ago. 16 4 [PER…" at bounding box center [530, 318] width 1060 height 369
drag, startPoint x: 0, startPoint y: 289, endPoint x: 803, endPoint y: 445, distance: 817.6
click at [803, 445] on div "No hay notas para este servicio. Haz clic para agregar una 20:30 ago. 16 4 [PER…" at bounding box center [530, 318] width 1060 height 369
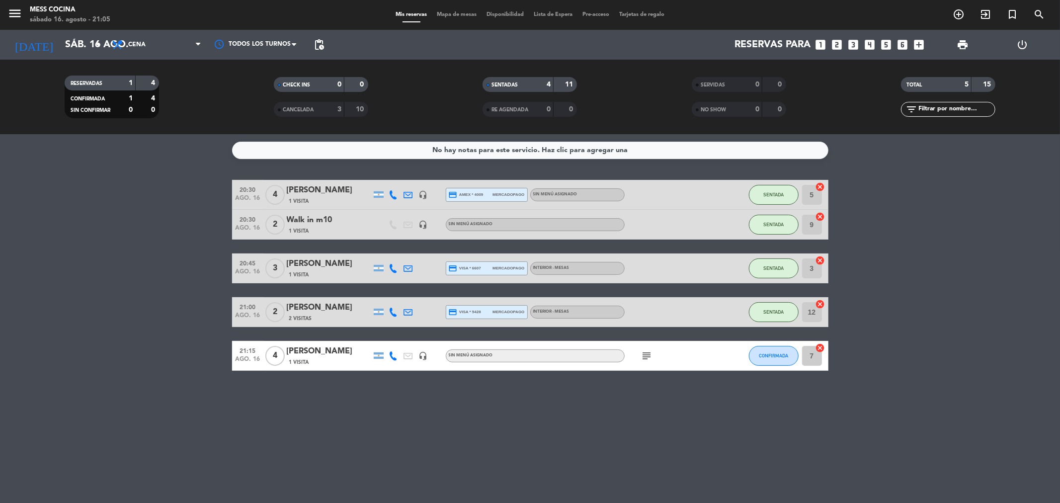
drag, startPoint x: 295, startPoint y: 366, endPoint x: 630, endPoint y: 471, distance: 350.6
click at [630, 471] on div "No hay notas para este servicio. Haz clic para agregar una 20:30 ago. 16 4 [PER…" at bounding box center [530, 318] width 1060 height 369
drag, startPoint x: 630, startPoint y: 471, endPoint x: 45, endPoint y: 307, distance: 607.1
click at [45, 307] on div "No hay notas para este servicio. Haz clic para agregar una 20:30 ago. 16 4 [PER…" at bounding box center [530, 318] width 1060 height 369
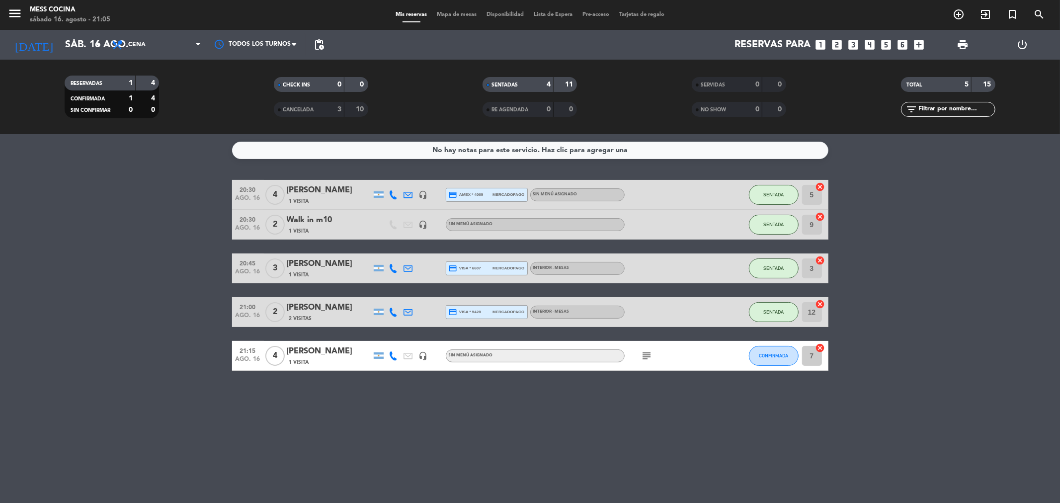
click at [45, 307] on bookings-row "20:30 ago. 16 4 [PERSON_NAME] 1 Visita headset_mic credit_card amex * 4009 merc…" at bounding box center [530, 275] width 1060 height 191
drag, startPoint x: 45, startPoint y: 307, endPoint x: 436, endPoint y: 408, distance: 404.1
click at [436, 408] on div "No hay notas para este servicio. Haz clic para agregar una 20:30 ago. 16 4 [PER…" at bounding box center [530, 318] width 1060 height 369
drag, startPoint x: 436, startPoint y: 408, endPoint x: 133, endPoint y: 278, distance: 329.9
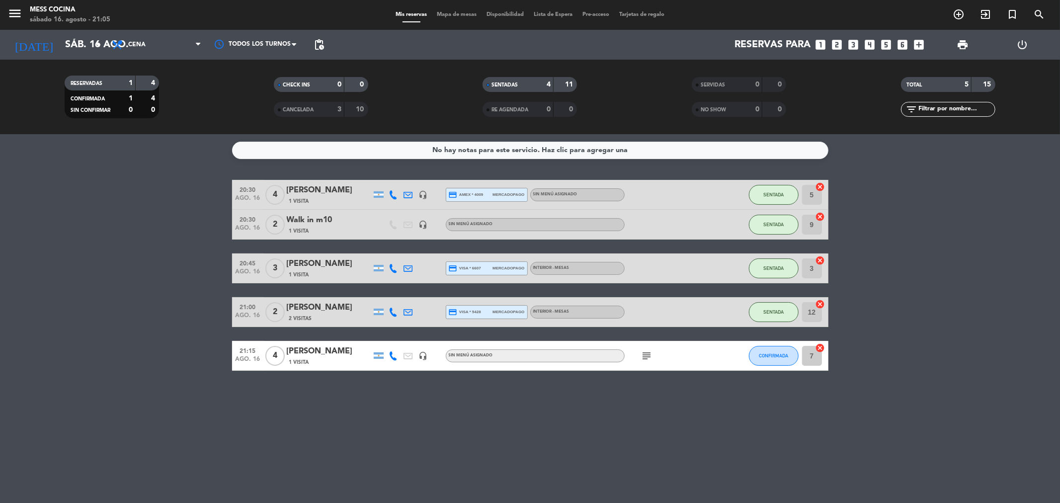
click at [133, 278] on div "No hay notas para este servicio. Haz clic para agregar una 20:30 ago. 16 4 [PER…" at bounding box center [530, 318] width 1060 height 369
click at [133, 278] on bookings-row "20:30 ago. 16 4 [PERSON_NAME] 1 Visita headset_mic credit_card amex * 4009 merc…" at bounding box center [530, 275] width 1060 height 191
drag, startPoint x: 133, startPoint y: 278, endPoint x: 453, endPoint y: 430, distance: 354.1
click at [453, 430] on div "No hay notas para este servicio. Haz clic para agregar una 20:30 ago. 16 4 [PER…" at bounding box center [530, 318] width 1060 height 369
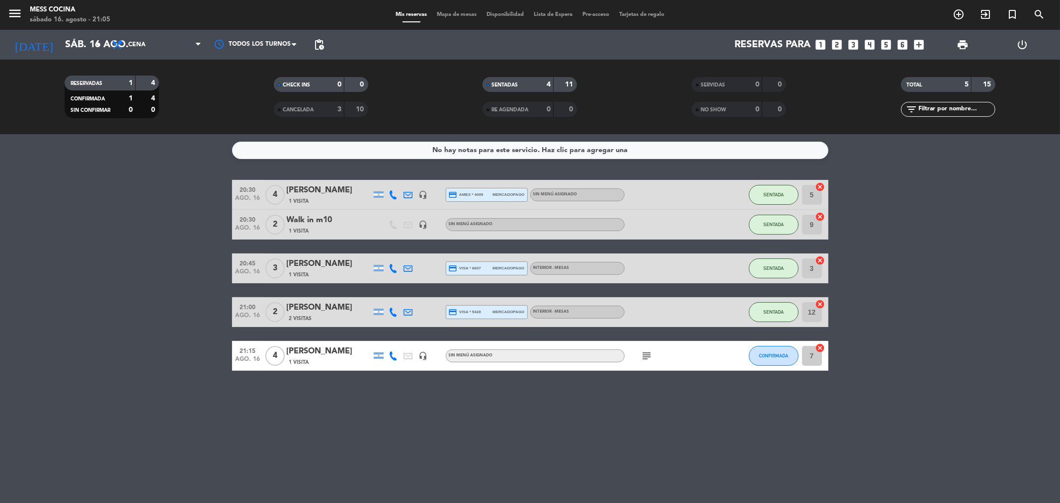
drag, startPoint x: 453, startPoint y: 430, endPoint x: 52, endPoint y: 305, distance: 420.6
click at [52, 305] on div "No hay notas para este servicio. Haz clic para agregar una 20:30 ago. 16 4 [PER…" at bounding box center [530, 318] width 1060 height 369
drag, startPoint x: 0, startPoint y: 274, endPoint x: 440, endPoint y: 439, distance: 470.2
click at [440, 439] on div "No hay notas para este servicio. Haz clic para agregar una 20:30 ago. 16 4 [PER…" at bounding box center [530, 318] width 1060 height 369
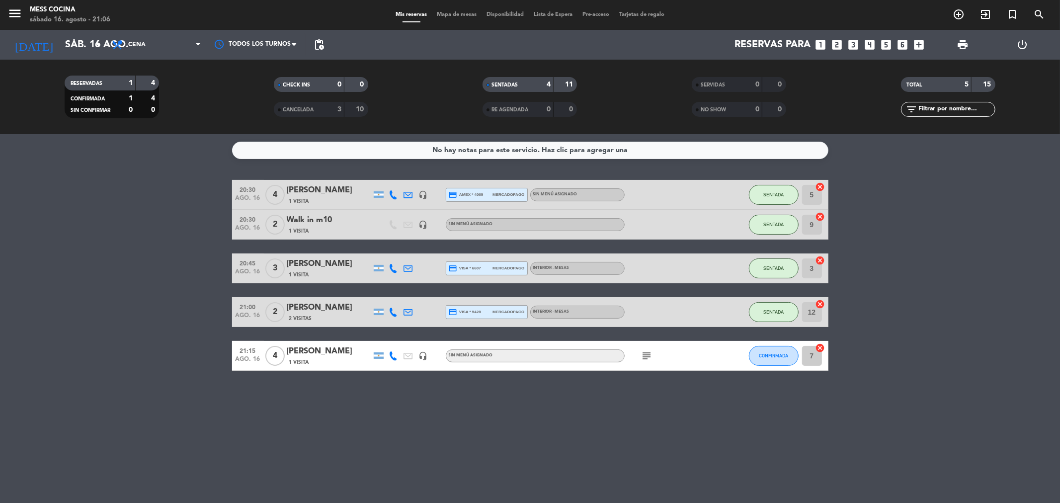
click at [642, 356] on icon "subject" at bounding box center [647, 356] width 12 height 12
drag, startPoint x: 13, startPoint y: 280, endPoint x: 532, endPoint y: 443, distance: 543.7
click at [532, 443] on div "No hay notas para este servicio. Haz clic para agregar una 20:30 ago. 16 4 [PER…" at bounding box center [530, 318] width 1060 height 369
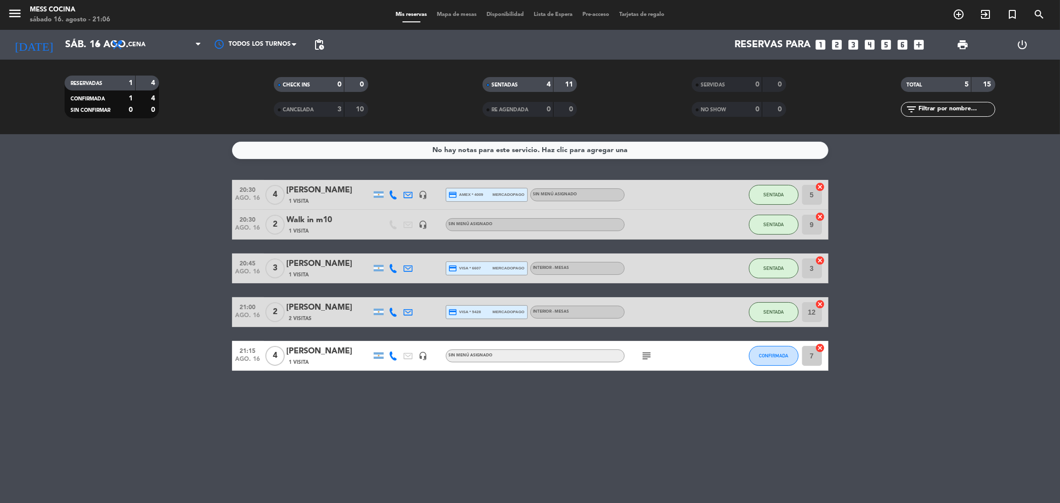
drag, startPoint x: 356, startPoint y: 355, endPoint x: 557, endPoint y: 387, distance: 203.2
click at [557, 387] on div "No hay notas para este servicio. Haz clic para agregar una 20:30 ago. 16 4 [PER…" at bounding box center [530, 318] width 1060 height 369
drag, startPoint x: 395, startPoint y: 348, endPoint x: 451, endPoint y: 408, distance: 82.3
click at [451, 408] on div "No hay notas para este servicio. Haz clic para agregar una 20:30 ago. 16 4 [PER…" at bounding box center [530, 318] width 1060 height 369
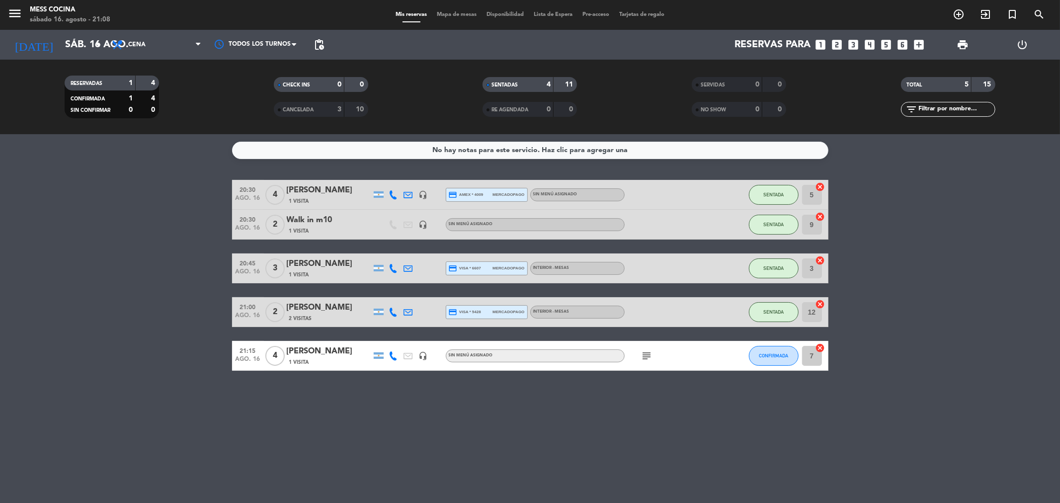
click at [451, 408] on div "No hay notas para este servicio. Haz clic para agregar una 20:30 ago. 16 4 [PER…" at bounding box center [530, 318] width 1060 height 369
drag, startPoint x: 81, startPoint y: 321, endPoint x: 504, endPoint y: 484, distance: 453.9
click at [504, 484] on div "No hay notas para este servicio. Haz clic para agregar una 20:30 ago. 16 4 [PER…" at bounding box center [530, 318] width 1060 height 369
click at [489, 450] on div "No hay notas para este servicio. Haz clic para agregar una 20:30 ago. 16 4 [PER…" at bounding box center [530, 318] width 1060 height 369
drag, startPoint x: 489, startPoint y: 450, endPoint x: 0, endPoint y: 335, distance: 502.9
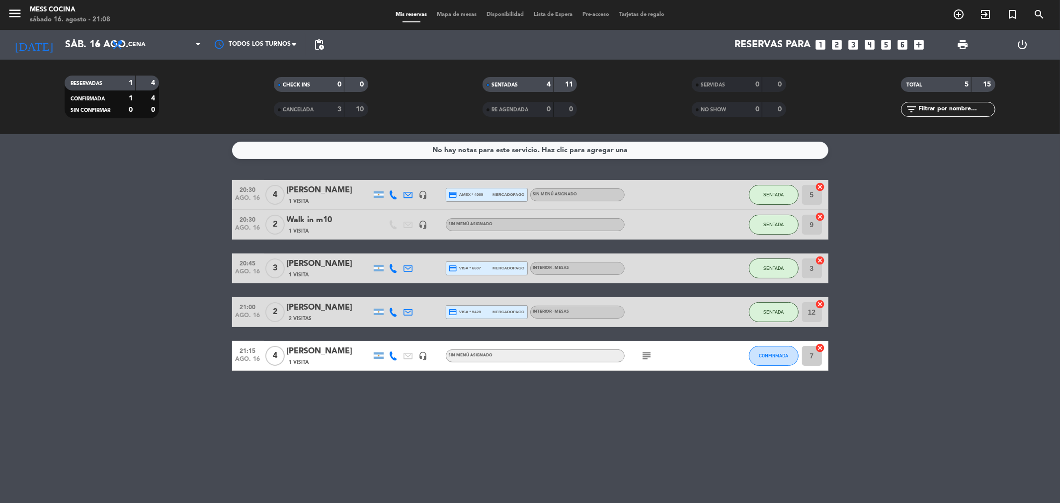
click at [0, 335] on div "No hay notas para este servicio. Haz clic para agregar una 20:30 ago. 16 4 [PER…" at bounding box center [530, 318] width 1060 height 369
click at [0, 335] on bookings-row "20:30 ago. 16 4 [PERSON_NAME] 1 Visita headset_mic credit_card amex * 4009 merc…" at bounding box center [530, 275] width 1060 height 191
drag, startPoint x: 0, startPoint y: 335, endPoint x: 368, endPoint y: 398, distance: 373.1
click at [368, 398] on div "No hay notas para este servicio. Haz clic para agregar una 20:30 ago. 16 4 [PER…" at bounding box center [530, 318] width 1060 height 369
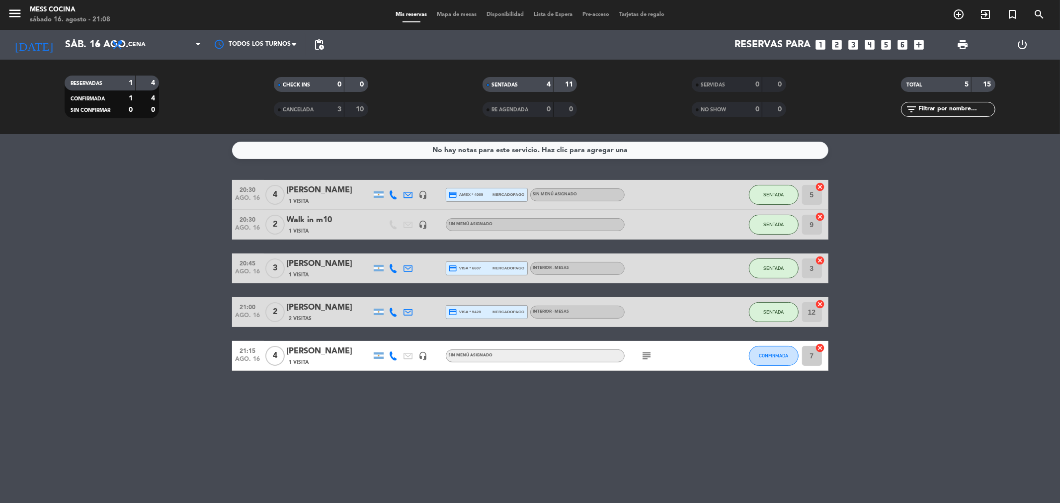
drag, startPoint x: 54, startPoint y: 189, endPoint x: 957, endPoint y: 439, distance: 936.9
click at [957, 439] on div "No hay notas para este servicio. Haz clic para agregar una 20:30 ago. 16 4 [PER…" at bounding box center [530, 318] width 1060 height 369
drag, startPoint x: 957, startPoint y: 439, endPoint x: 79, endPoint y: 229, distance: 902.9
click at [79, 229] on div "No hay notas para este servicio. Haz clic para agregar una 20:30 ago. 16 4 [PER…" at bounding box center [530, 318] width 1060 height 369
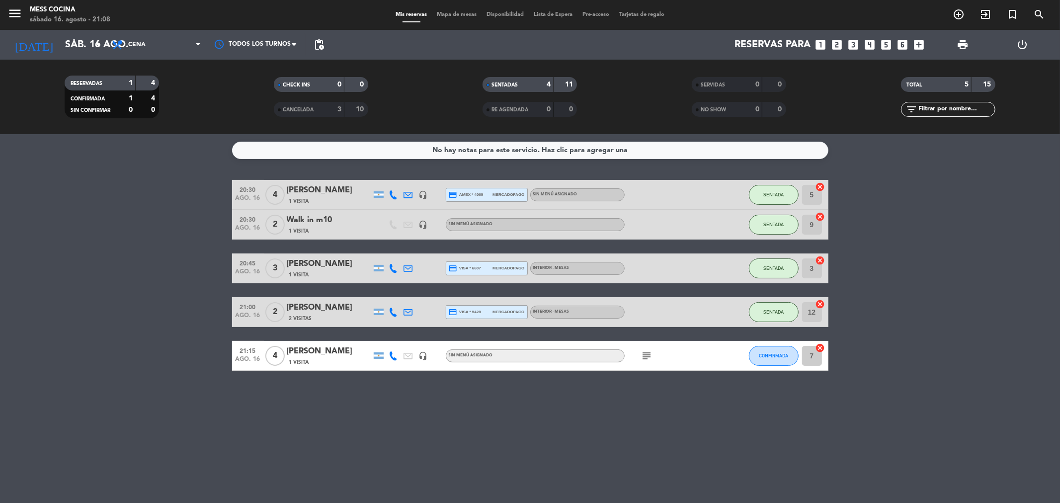
click at [79, 229] on bookings-row "20:30 ago. 16 4 [PERSON_NAME] 1 Visita headset_mic credit_card amex * 4009 merc…" at bounding box center [530, 275] width 1060 height 191
drag, startPoint x: 79, startPoint y: 229, endPoint x: 861, endPoint y: 464, distance: 817.2
click at [861, 464] on div "No hay notas para este servicio. Haz clic para agregar una 20:30 ago. 16 4 [PER…" at bounding box center [530, 318] width 1060 height 369
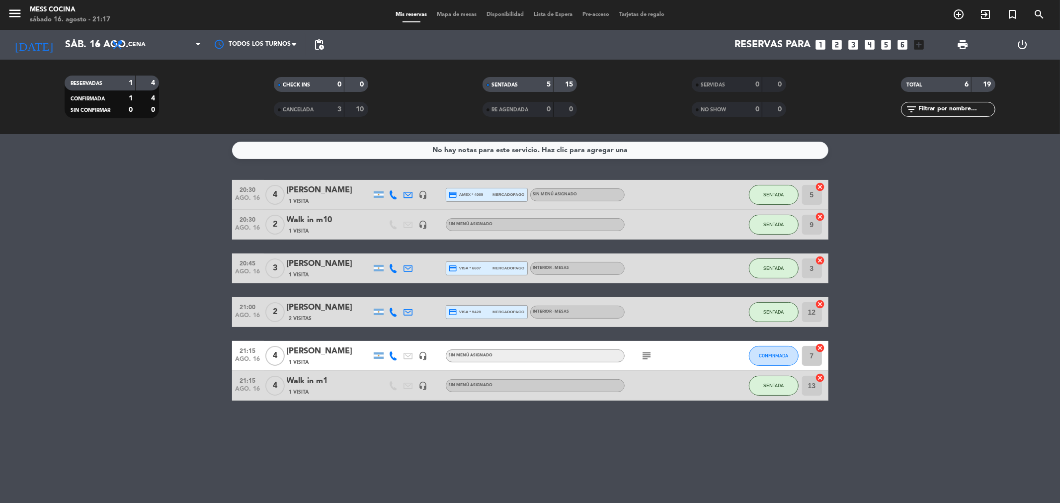
click at [861, 464] on div "No hay notas para este servicio. Haz clic para agregar una 20:30 ago. 16 4 [PER…" at bounding box center [530, 318] width 1060 height 369
click at [762, 354] on span "CONFIRMADA" at bounding box center [773, 355] width 29 height 5
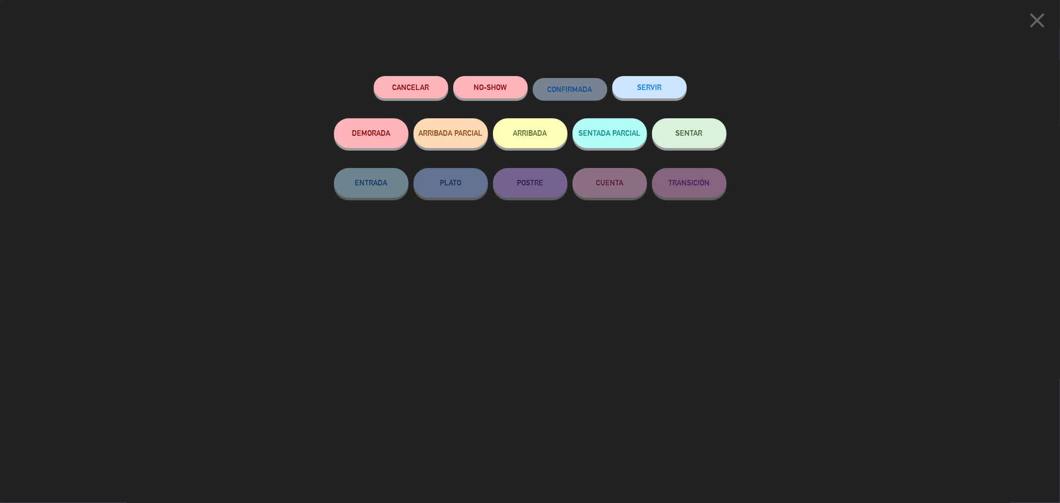
click at [674, 127] on button "SENTAR" at bounding box center [689, 133] width 75 height 30
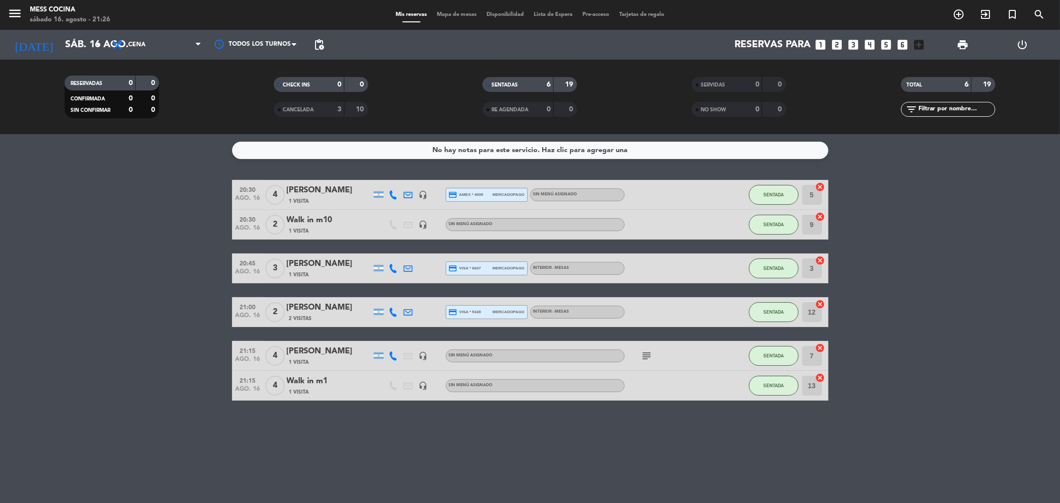
click at [499, 192] on span "mercadopago" at bounding box center [508, 194] width 32 height 6
drag, startPoint x: 37, startPoint y: 224, endPoint x: 679, endPoint y: 448, distance: 679.4
click at [679, 448] on div "No hay notas para este servicio. Haz clic para agregar una 20:30 ago. 16 4 [PER…" at bounding box center [530, 318] width 1060 height 369
drag, startPoint x: 693, startPoint y: 456, endPoint x: 103, endPoint y: 328, distance: 603.9
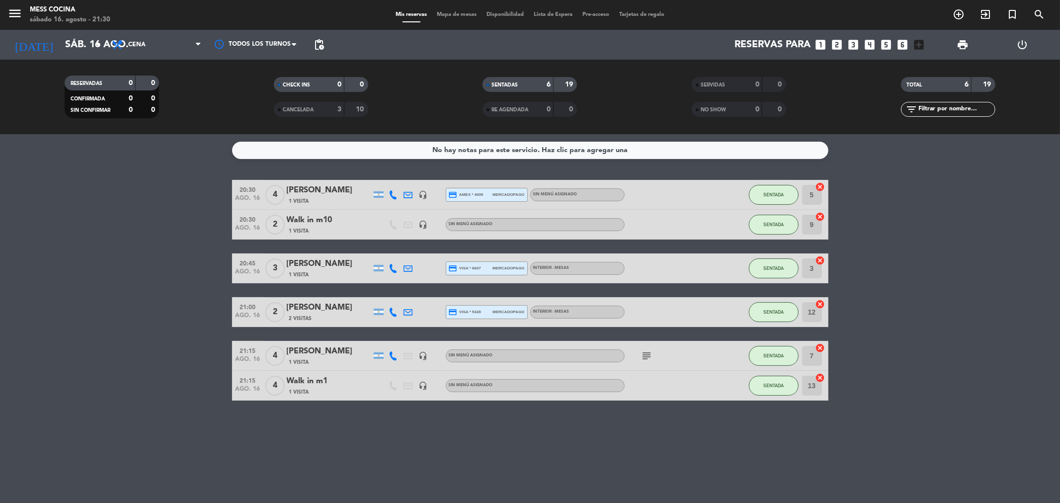
click at [103, 328] on div "No hay notas para este servicio. Haz clic para agregar una 20:30 ago. 16 4 [PER…" at bounding box center [530, 318] width 1060 height 369
drag, startPoint x: 103, startPoint y: 328, endPoint x: 677, endPoint y: 419, distance: 581.0
click at [677, 419] on div "No hay notas para este servicio. Haz clic para agregar una 20:30 ago. 16 4 [PER…" at bounding box center [530, 318] width 1060 height 369
click at [694, 442] on div "No hay notas para este servicio. Haz clic para agregar una 20:30 ago. 16 4 [PER…" at bounding box center [530, 318] width 1060 height 369
drag, startPoint x: 165, startPoint y: 331, endPoint x: 595, endPoint y: 421, distance: 438.8
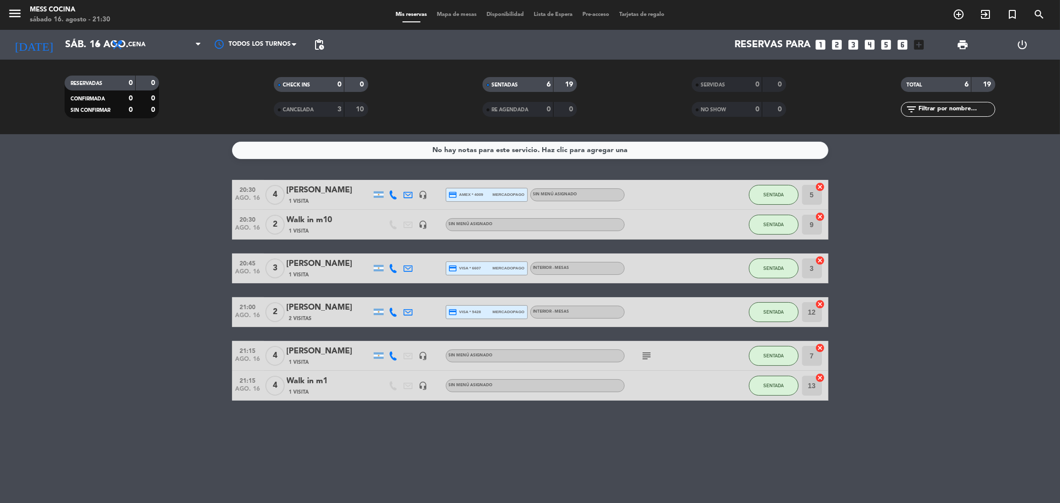
click at [595, 421] on div "No hay notas para este servicio. Haz clic para agregar una 20:30 ago. 16 4 [PER…" at bounding box center [530, 318] width 1060 height 369
drag, startPoint x: 0, startPoint y: 301, endPoint x: 552, endPoint y: 430, distance: 567.1
click at [552, 430] on div "No hay notas para este servicio. Haz clic para agregar una 20:30 ago. 16 4 [PER…" at bounding box center [530, 318] width 1060 height 369
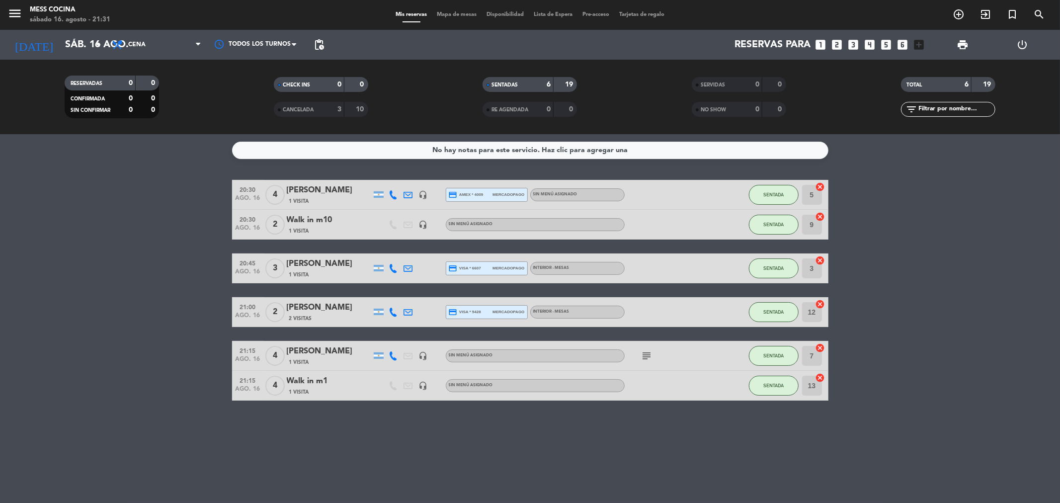
drag, startPoint x: 552, startPoint y: 430, endPoint x: 171, endPoint y: 320, distance: 396.8
click at [171, 320] on div "No hay notas para este servicio. Haz clic para agregar una 20:30 ago. 16 4 [PER…" at bounding box center [530, 318] width 1060 height 369
click at [171, 320] on bookings-row "20:30 ago. 16 4 [PERSON_NAME] 1 Visita headset_mic credit_card amex * 4009 merc…" at bounding box center [530, 290] width 1060 height 221
drag, startPoint x: 171, startPoint y: 320, endPoint x: 670, endPoint y: 431, distance: 511.1
click at [670, 431] on div "No hay notas para este servicio. Haz clic para agregar una 20:30 ago. 16 4 [PER…" at bounding box center [530, 318] width 1060 height 369
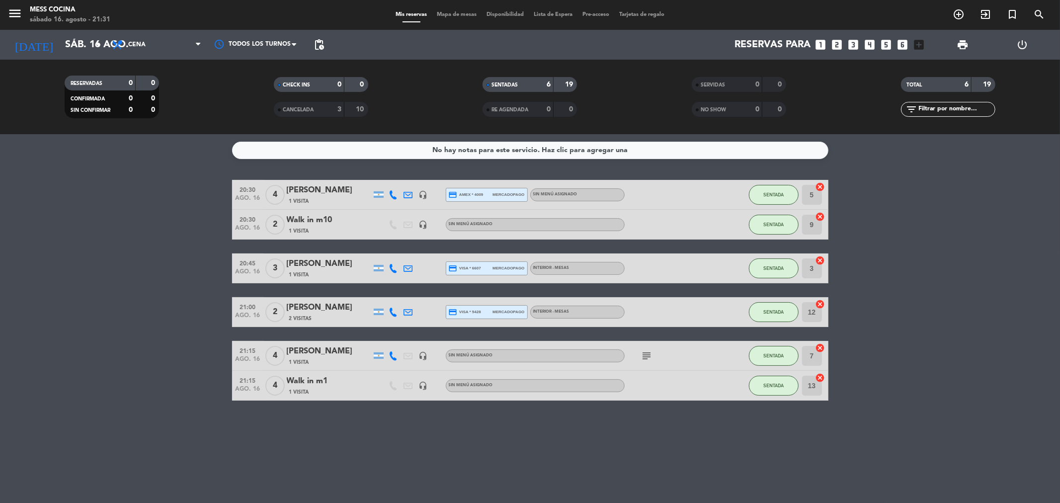
click at [670, 431] on div "No hay notas para este servicio. Haz clic para agregar una 20:30 ago. 16 4 [PER…" at bounding box center [530, 318] width 1060 height 369
drag, startPoint x: 670, startPoint y: 431, endPoint x: 132, endPoint y: 317, distance: 549.6
click at [132, 317] on div "No hay notas para este servicio. Haz clic para agregar una 20:30 ago. 16 4 [PER…" at bounding box center [530, 318] width 1060 height 369
click at [132, 317] on bookings-row "20:30 ago. 16 4 [PERSON_NAME] 1 Visita headset_mic credit_card amex * 4009 merc…" at bounding box center [530, 290] width 1060 height 221
drag, startPoint x: 132, startPoint y: 317, endPoint x: 710, endPoint y: 458, distance: 594.4
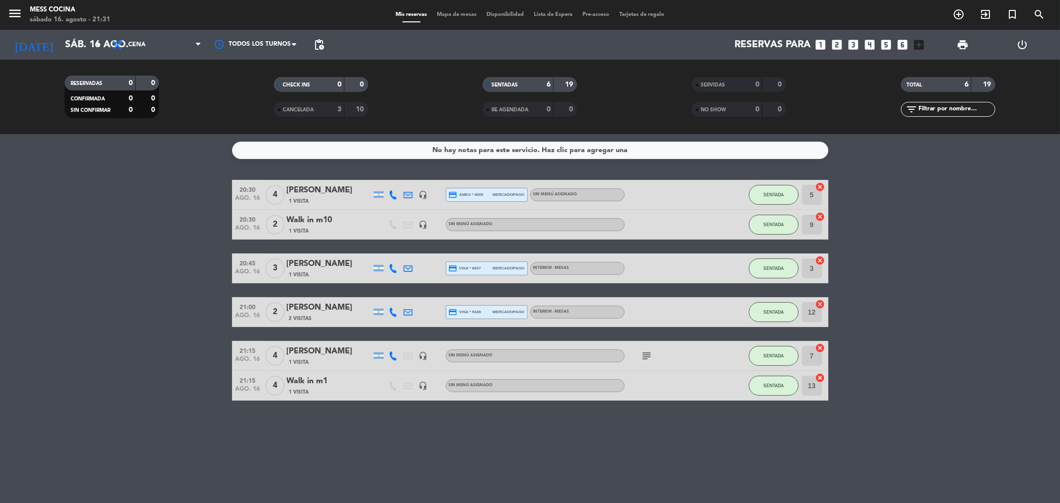
click at [710, 458] on div "No hay notas para este servicio. Haz clic para agregar una 20:30 ago. 16 4 [PER…" at bounding box center [530, 318] width 1060 height 369
drag, startPoint x: 710, startPoint y: 458, endPoint x: 144, endPoint y: 297, distance: 588.0
click at [144, 297] on div "No hay notas para este servicio. Haz clic para agregar una 20:30 ago. 16 4 [PER…" at bounding box center [530, 318] width 1060 height 369
click at [144, 297] on bookings-row "20:30 ago. 16 4 [PERSON_NAME] 1 Visita headset_mic credit_card amex * 4009 merc…" at bounding box center [530, 290] width 1060 height 221
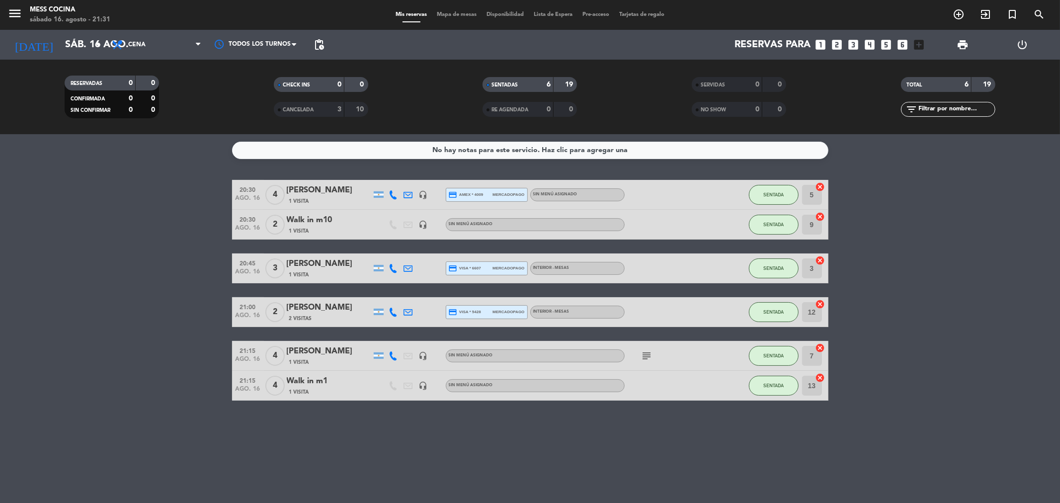
drag, startPoint x: 144, startPoint y: 297, endPoint x: 1004, endPoint y: 440, distance: 872.0
click at [1012, 443] on div "No hay notas para este servicio. Haz clic para agregar una 20:30 ago. 16 4 [PER…" at bounding box center [530, 318] width 1060 height 369
click at [769, 386] on span "SENTADA" at bounding box center [773, 385] width 20 height 5
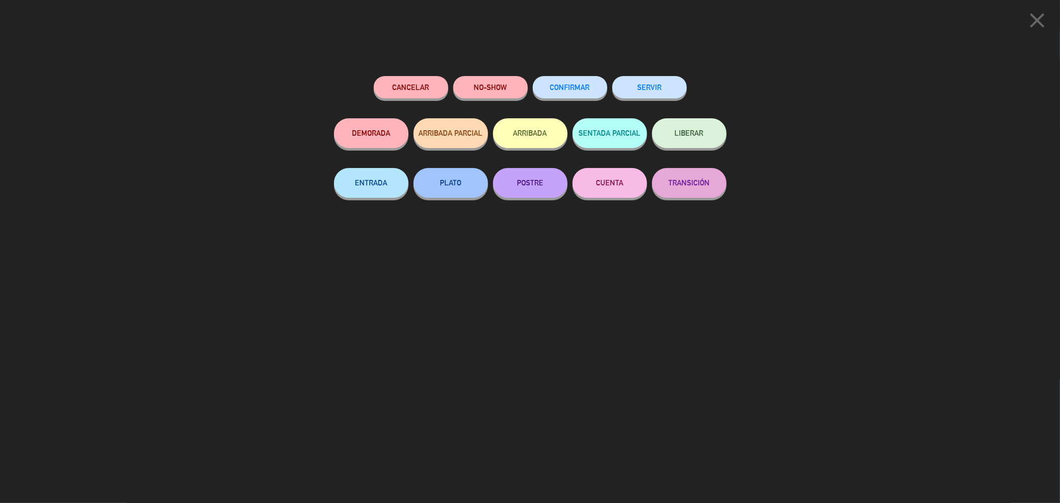
click at [1031, 20] on icon "close" at bounding box center [1037, 20] width 25 height 25
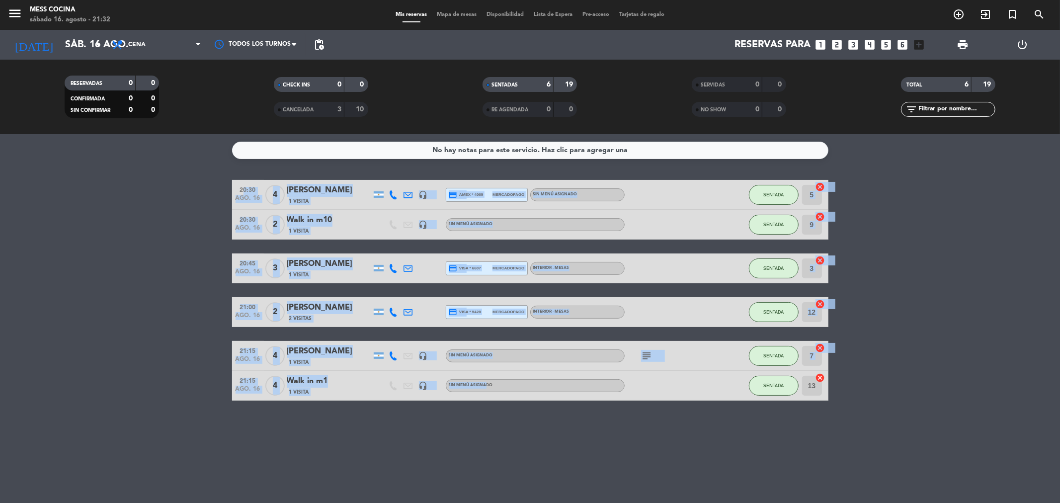
drag, startPoint x: 0, startPoint y: 243, endPoint x: 485, endPoint y: 386, distance: 504.9
click at [485, 386] on bookings-row "20:30 ago. 16 4 [PERSON_NAME] 1 Visita headset_mic credit_card amex * 4009 merc…" at bounding box center [530, 290] width 1060 height 221
click at [485, 386] on span "Sin menú asignado" at bounding box center [471, 385] width 44 height 4
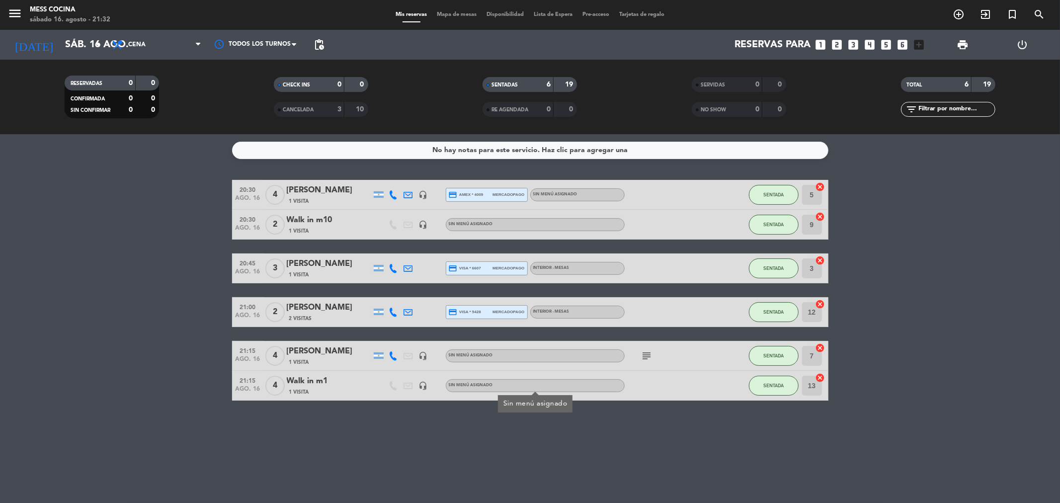
click at [456, 475] on div "No hay notas para este servicio. Haz clic para agregar una 20:30 ago. 16 4 [PER…" at bounding box center [530, 318] width 1060 height 369
drag, startPoint x: 85, startPoint y: 322, endPoint x: 230, endPoint y: 374, distance: 153.7
click at [230, 374] on bookings-row "20:30 ago. 16 4 [PERSON_NAME] 1 Visita headset_mic credit_card amex * 4009 merc…" at bounding box center [530, 290] width 1060 height 221
click at [270, 385] on span "4" at bounding box center [274, 386] width 19 height 20
click at [994, 15] on span "exit_to_app" at bounding box center [985, 14] width 27 height 17
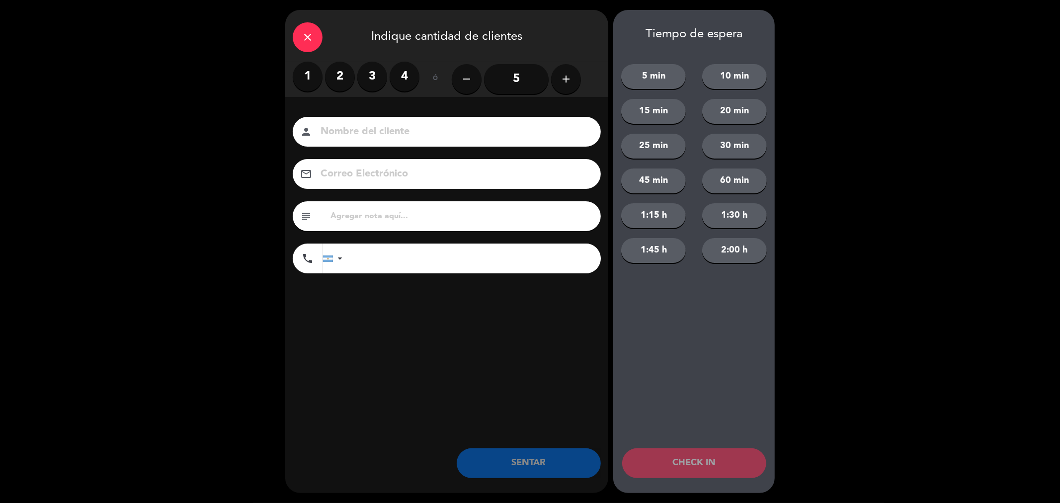
click at [414, 76] on label "4" at bounding box center [405, 77] width 30 height 30
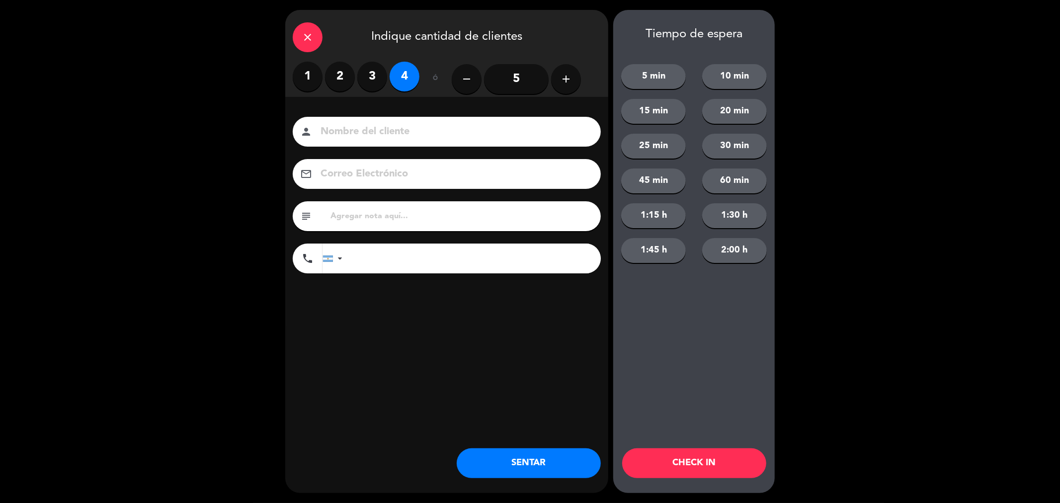
click at [550, 473] on button "SENTAR" at bounding box center [529, 463] width 144 height 30
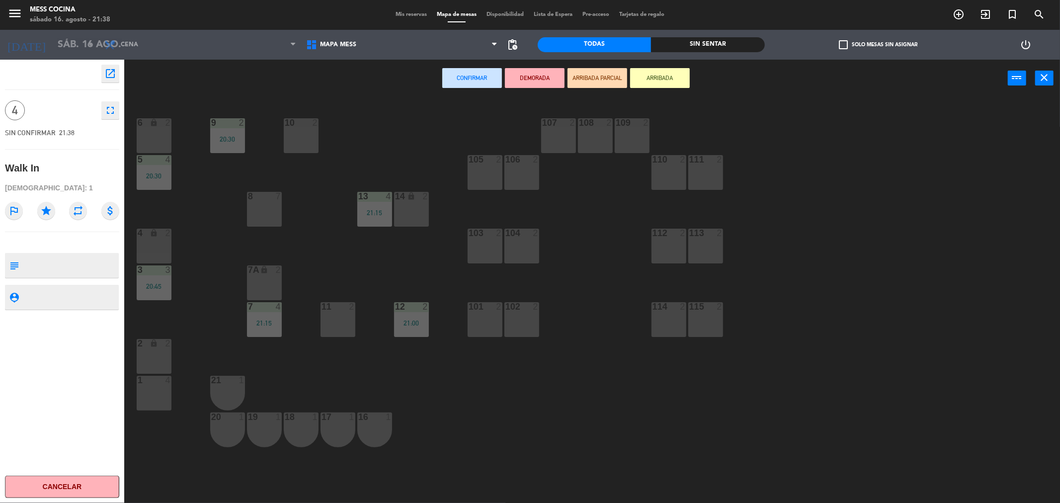
click at [158, 401] on div "1 4" at bounding box center [154, 393] width 35 height 35
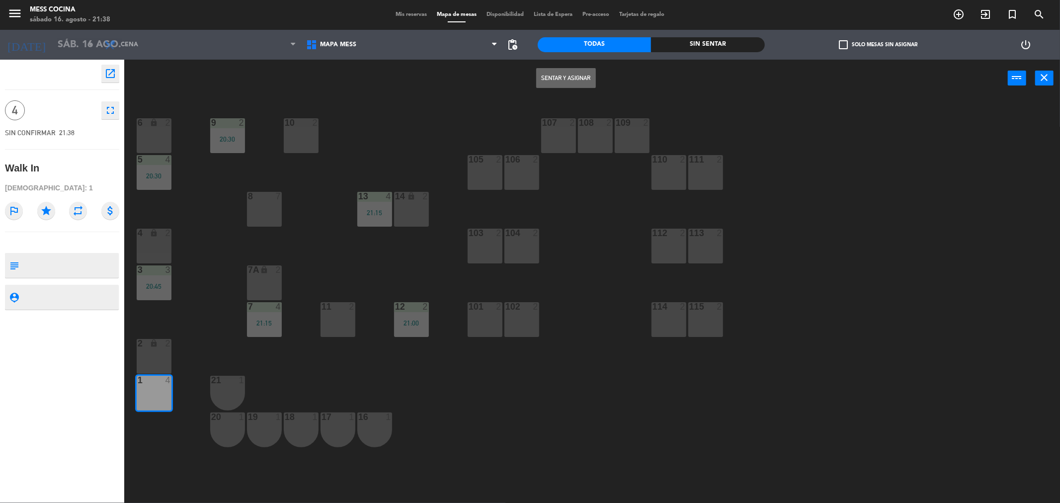
click at [589, 72] on button "Sentar y Asignar" at bounding box center [566, 78] width 60 height 20
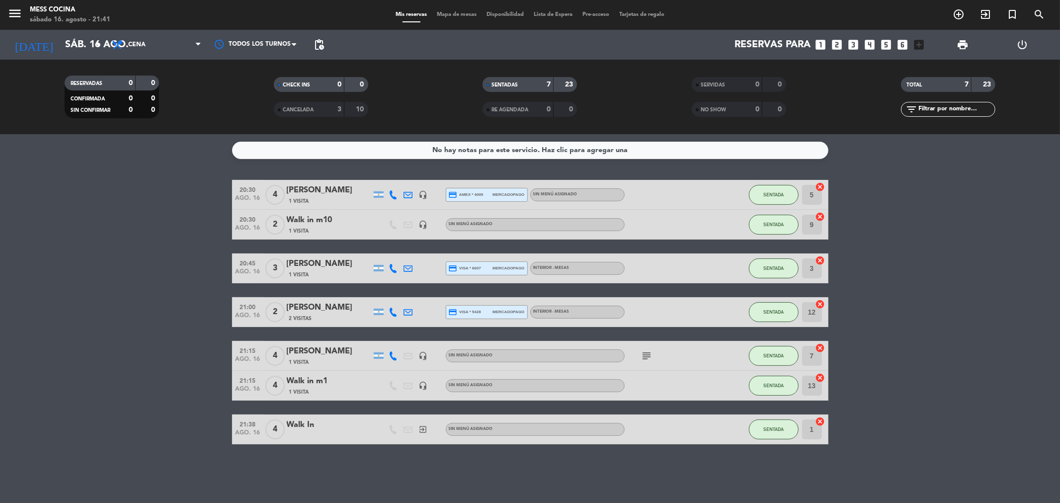
drag, startPoint x: 0, startPoint y: 246, endPoint x: 492, endPoint y: 462, distance: 537.4
click at [492, 462] on div "No hay notas para este servicio. Haz clic para agregar una 20:30 ago. 16 4 [PER…" at bounding box center [530, 318] width 1060 height 369
click at [492, 461] on div "No hay notas para este servicio. Haz clic para agregar una 20:30 ago. 16 4 [PER…" at bounding box center [530, 318] width 1060 height 369
drag, startPoint x: 34, startPoint y: 330, endPoint x: 403, endPoint y: 454, distance: 388.8
click at [403, 454] on div "No hay notas para este servicio. Haz clic para agregar una 20:30 ago. 16 4 [PER…" at bounding box center [530, 318] width 1060 height 369
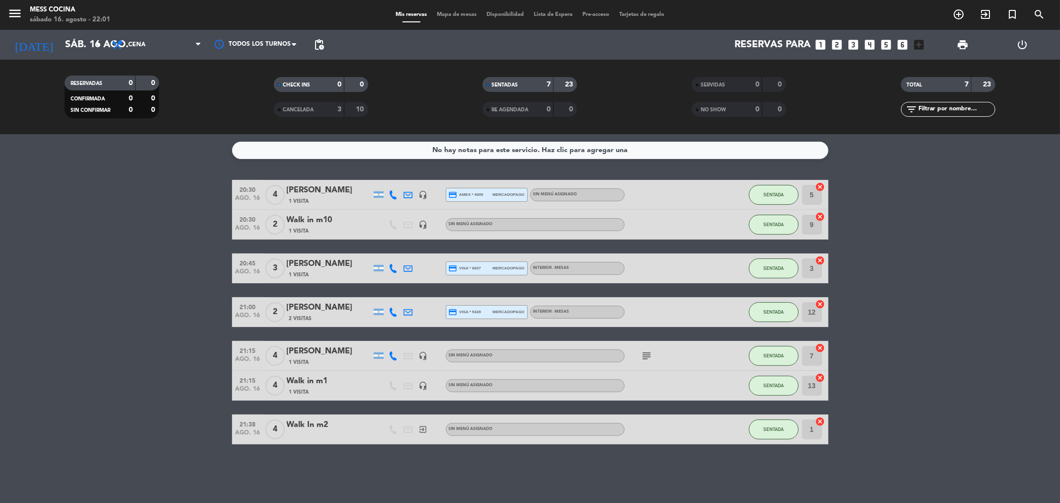
click at [403, 454] on div "No hay notas para este servicio. Haz clic para agregar una 20:30 ago. 16 4 [PER…" at bounding box center [530, 318] width 1060 height 369
drag, startPoint x: 5, startPoint y: 348, endPoint x: 671, endPoint y: 486, distance: 680.4
click at [671, 486] on div "No hay notas para este servicio. Haz clic para agregar una 20:30 ago. 16 4 [PER…" at bounding box center [530, 318] width 1060 height 369
click at [671, 485] on div "No hay notas para este servicio. Haz clic para agregar una 20:30 ago. 16 4 [PER…" at bounding box center [530, 318] width 1060 height 369
drag, startPoint x: 617, startPoint y: 451, endPoint x: 10, endPoint y: 217, distance: 649.9
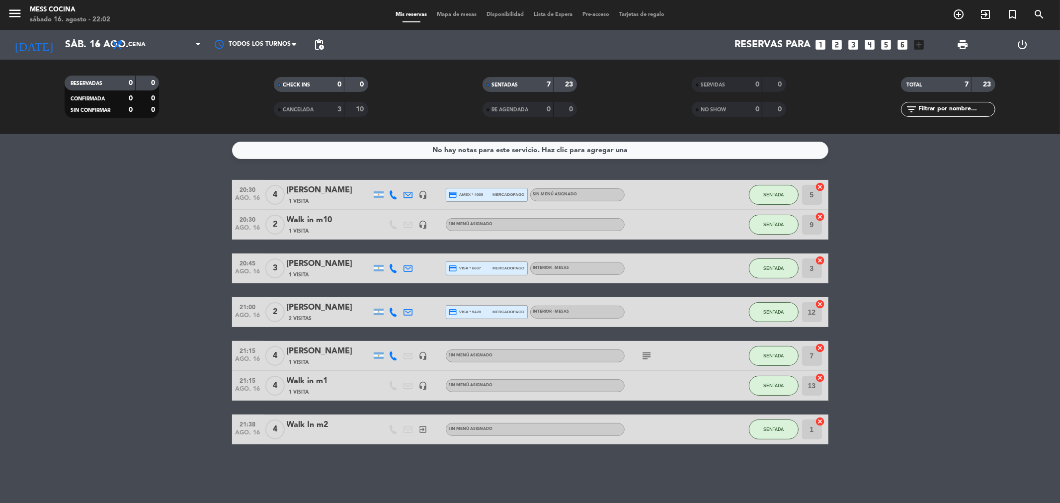
click at [10, 217] on div "No hay notas para este servicio. Haz clic para agregar una 20:30 ago. 16 4 [PER…" at bounding box center [530, 318] width 1060 height 369
click at [13, 216] on bookings-row "20:30 ago. 16 4 [PERSON_NAME] 1 Visita headset_mic credit_card amex * 4009 merc…" at bounding box center [530, 312] width 1060 height 264
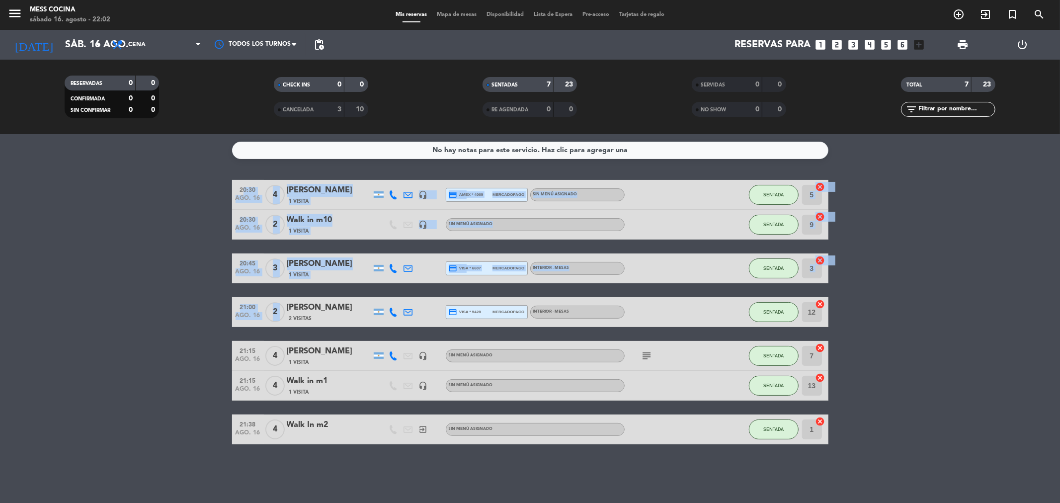
drag, startPoint x: 13, startPoint y: 216, endPoint x: 296, endPoint y: 294, distance: 293.8
click at [295, 294] on bookings-row "20:30 ago. 16 4 [PERSON_NAME] 1 Visita headset_mic credit_card amex * 4009 merc…" at bounding box center [530, 312] width 1060 height 264
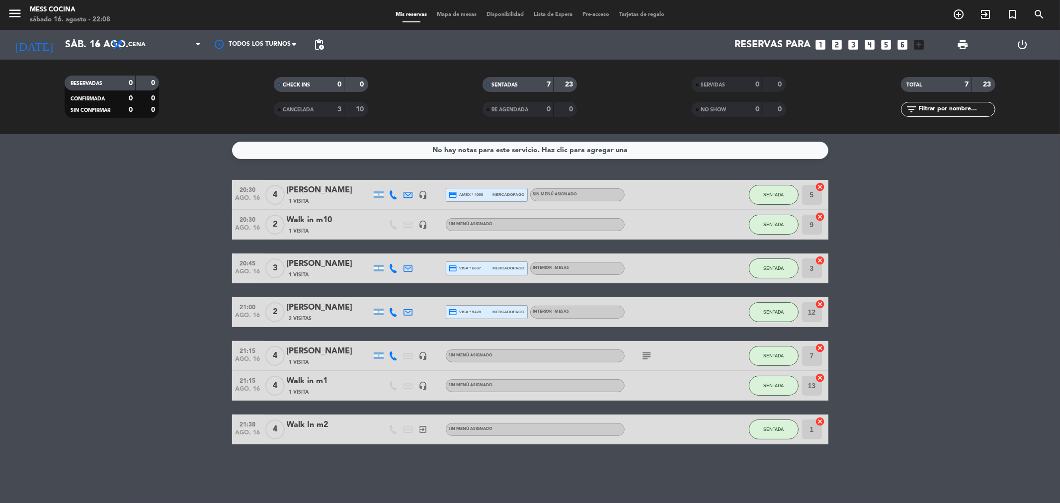
drag, startPoint x: 105, startPoint y: 267, endPoint x: 373, endPoint y: 453, distance: 325.6
click at [373, 453] on div "No hay notas para este servicio. Haz clic para agregar una 20:30 ago. 16 4 [PER…" at bounding box center [530, 318] width 1060 height 369
drag, startPoint x: 373, startPoint y: 453, endPoint x: 141, endPoint y: 353, distance: 252.4
click at [141, 353] on div "No hay notas para este servicio. Haz clic para agregar una 20:30 ago. 16 4 [PER…" at bounding box center [530, 318] width 1060 height 369
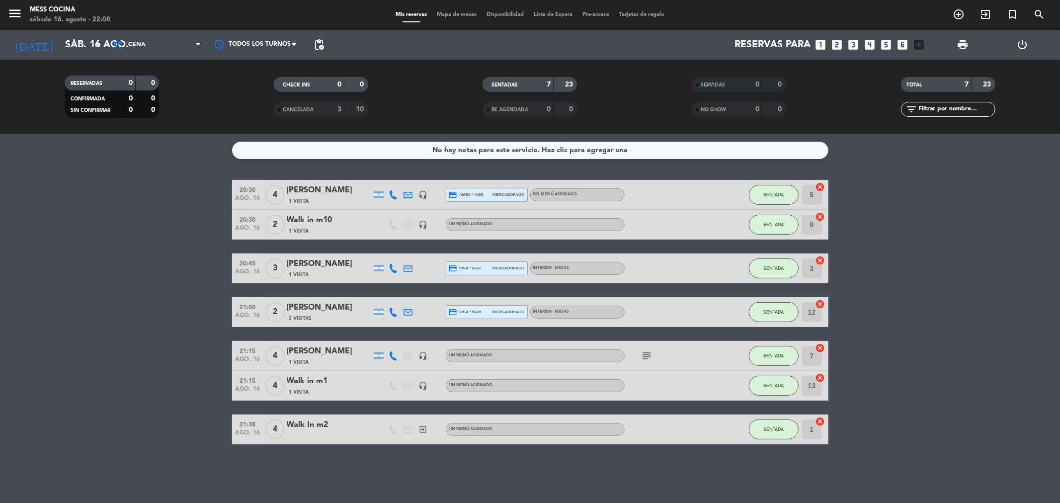
drag, startPoint x: 141, startPoint y: 352, endPoint x: 363, endPoint y: 465, distance: 249.8
click at [363, 465] on div "No hay notas para este servicio. Haz clic para agregar una 20:30 ago. 16 4 [PER…" at bounding box center [530, 318] width 1060 height 369
drag, startPoint x: 363, startPoint y: 465, endPoint x: 12, endPoint y: 290, distance: 392.7
click at [12, 290] on div "No hay notas para este servicio. Haz clic para agregar una 20:30 ago. 16 4 [PER…" at bounding box center [530, 318] width 1060 height 369
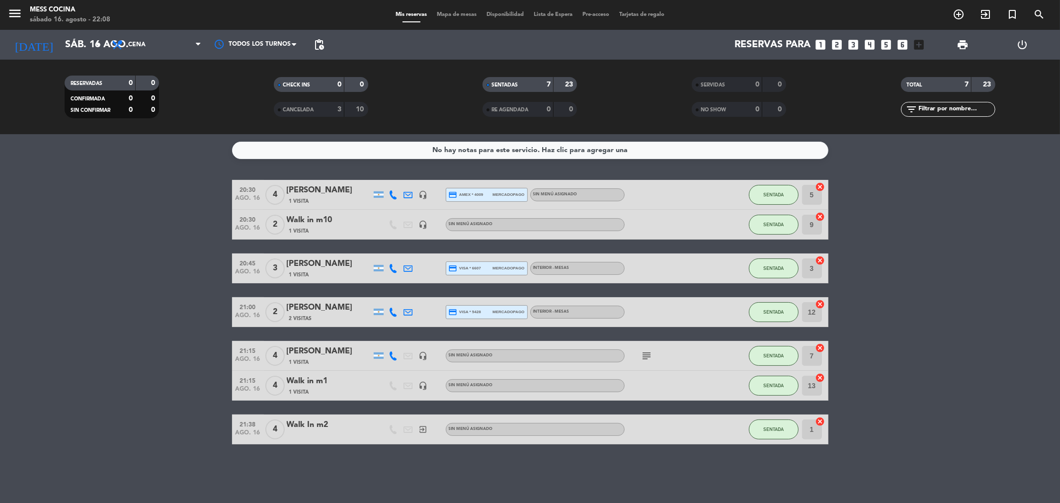
click at [12, 290] on bookings-row "20:30 ago. 16 4 [PERSON_NAME] 1 Visita headset_mic credit_card amex * 4009 merc…" at bounding box center [530, 312] width 1060 height 264
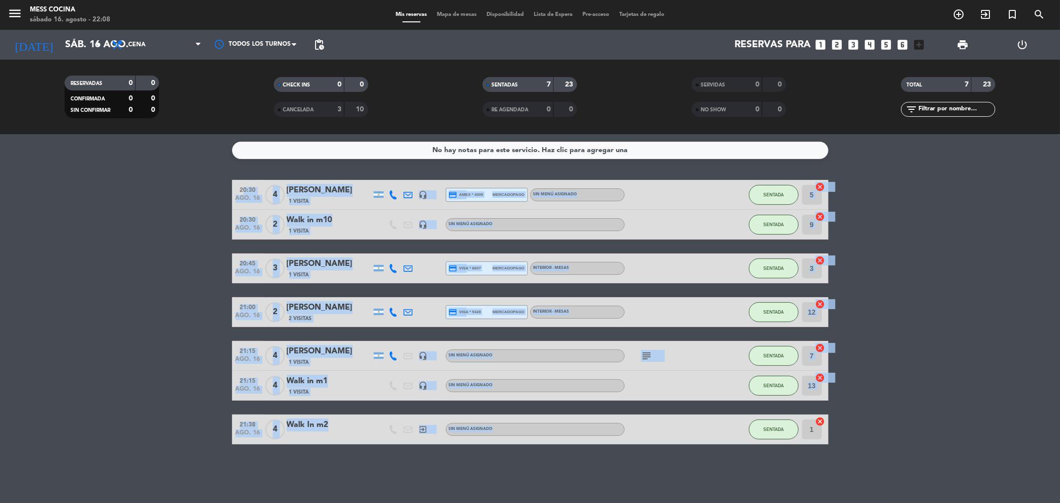
drag, startPoint x: 12, startPoint y: 290, endPoint x: 516, endPoint y: 433, distance: 523.8
click at [516, 433] on bookings-row "20:30 ago. 16 4 [PERSON_NAME] 1 Visita headset_mic credit_card amex * 4009 merc…" at bounding box center [530, 312] width 1060 height 264
click at [516, 431] on div "Sin menú asignado" at bounding box center [535, 429] width 179 height 13
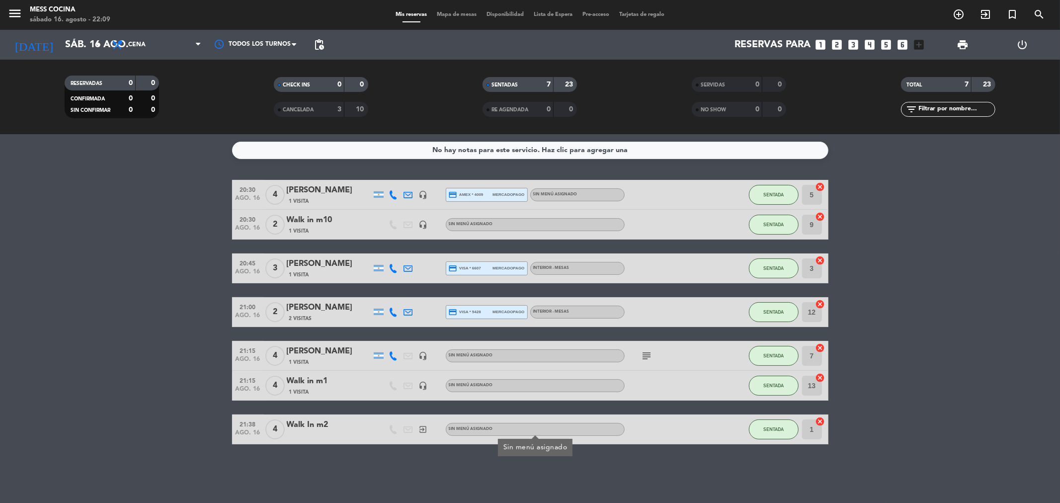
drag, startPoint x: 516, startPoint y: 445, endPoint x: 516, endPoint y: 451, distance: 6.5
click at [516, 445] on div "Sin menú asignado" at bounding box center [535, 447] width 64 height 10
drag, startPoint x: 516, startPoint y: 451, endPoint x: 200, endPoint y: 309, distance: 346.3
click at [200, 309] on div "No hay notas para este servicio. Haz clic para agregar una 20:30 ago. 16 4 [PER…" at bounding box center [530, 318] width 1060 height 369
click at [200, 309] on bookings-row "20:30 ago. 16 4 [PERSON_NAME] 1 Visita headset_mic credit_card amex * 4009 merc…" at bounding box center [530, 312] width 1060 height 264
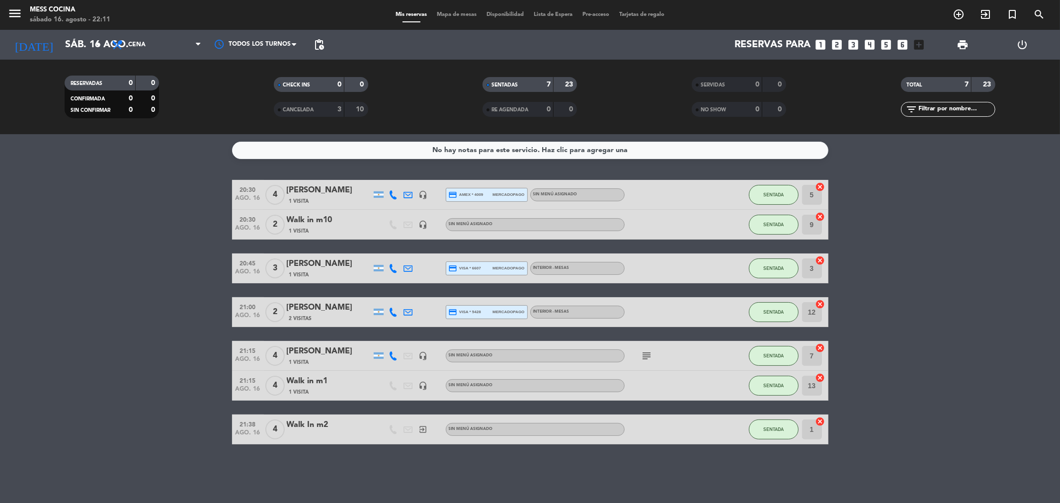
drag, startPoint x: 70, startPoint y: 279, endPoint x: 531, endPoint y: 475, distance: 500.5
click at [531, 475] on div "No hay notas para este servicio. Haz clic para agregar una 20:30 ago. 16 4 [PER…" at bounding box center [530, 318] width 1060 height 369
click at [461, 11] on div "Mis reservas Mapa de mesas Disponibilidad Lista de Espera Pre-acceso Tarjetas d…" at bounding box center [530, 14] width 279 height 9
click at [460, 15] on span "Mapa de mesas" at bounding box center [457, 14] width 50 height 5
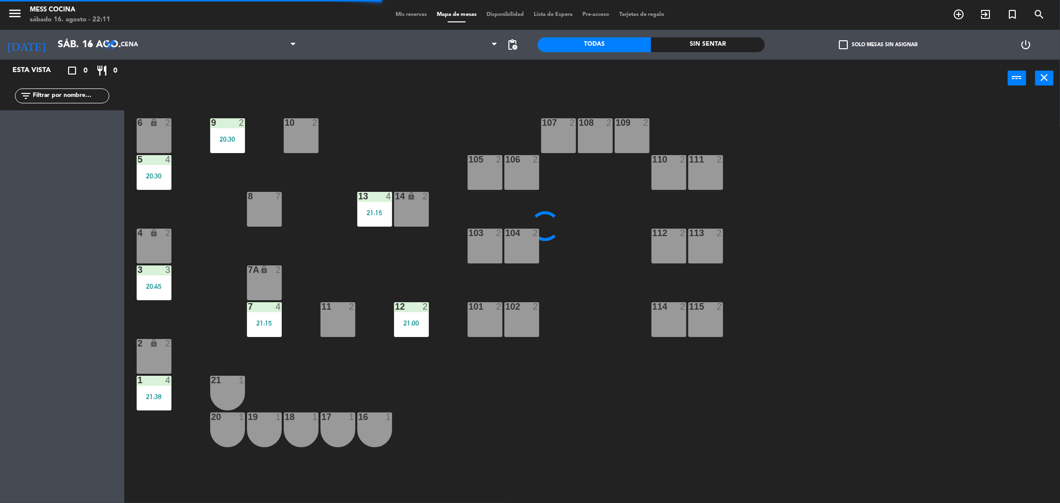
click at [400, 19] on div "Mis reservas Mapa de mesas Disponibilidad Lista de Espera Pre-acceso Tarjetas d…" at bounding box center [530, 14] width 279 height 9
click at [402, 15] on span "Mis reservas" at bounding box center [411, 14] width 41 height 5
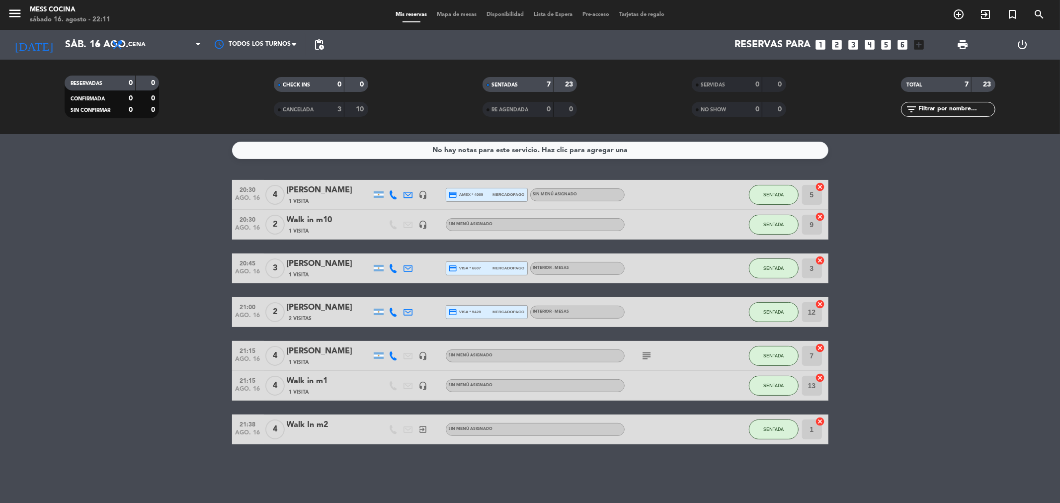
drag, startPoint x: 201, startPoint y: 365, endPoint x: 428, endPoint y: 473, distance: 251.4
click at [428, 473] on div "No hay notas para este servicio. Haz clic para agregar una 20:30 ago. 16 4 [PER…" at bounding box center [530, 318] width 1060 height 369
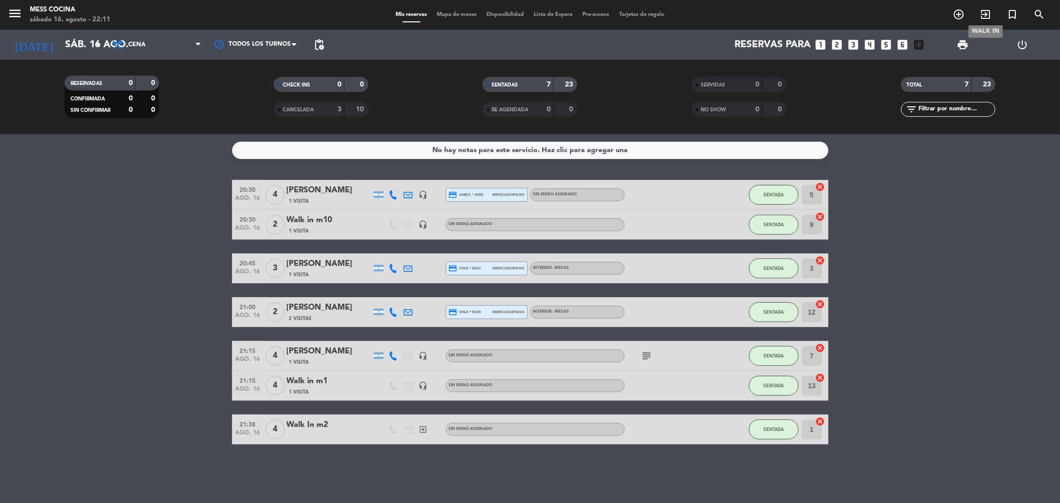
click at [977, 17] on span "exit_to_app" at bounding box center [985, 14] width 27 height 17
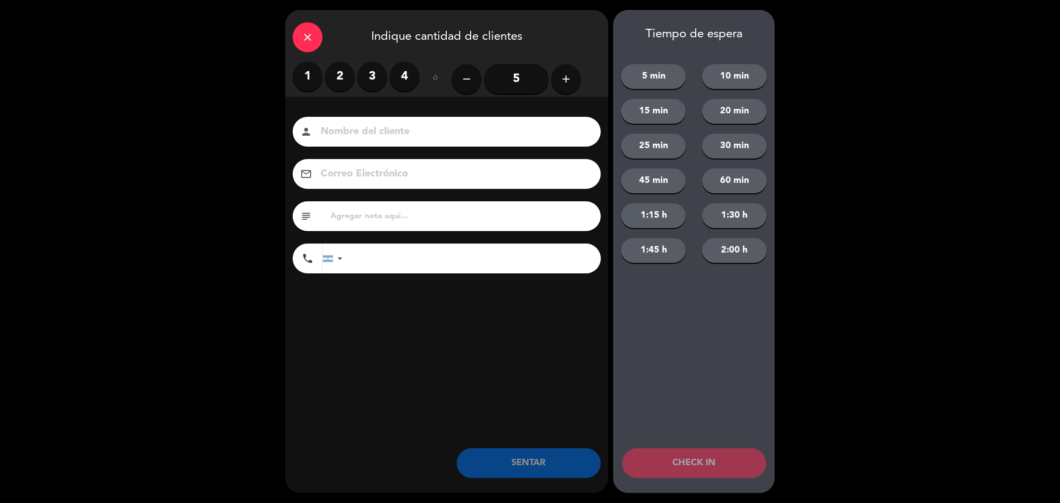
click at [346, 86] on label "2" at bounding box center [340, 77] width 30 height 30
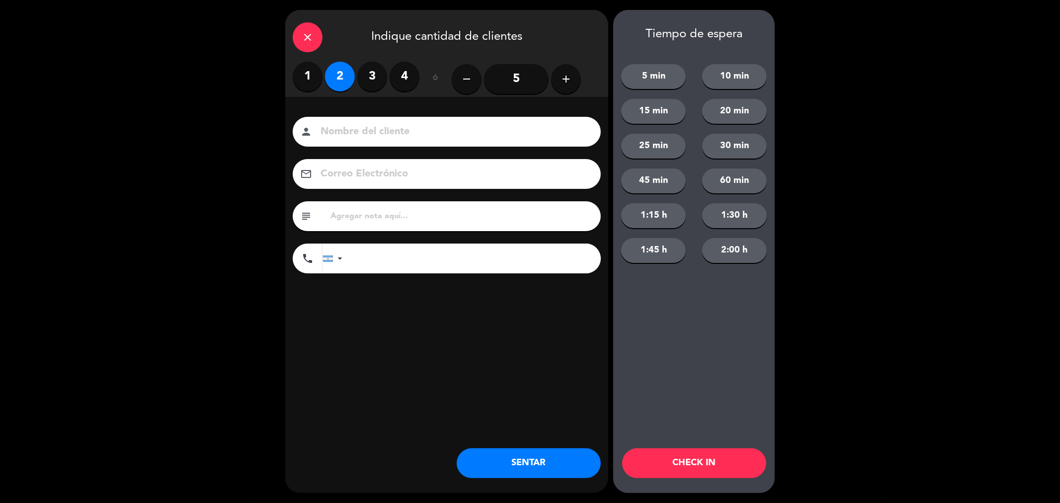
click at [540, 463] on button "SENTAR" at bounding box center [529, 463] width 144 height 30
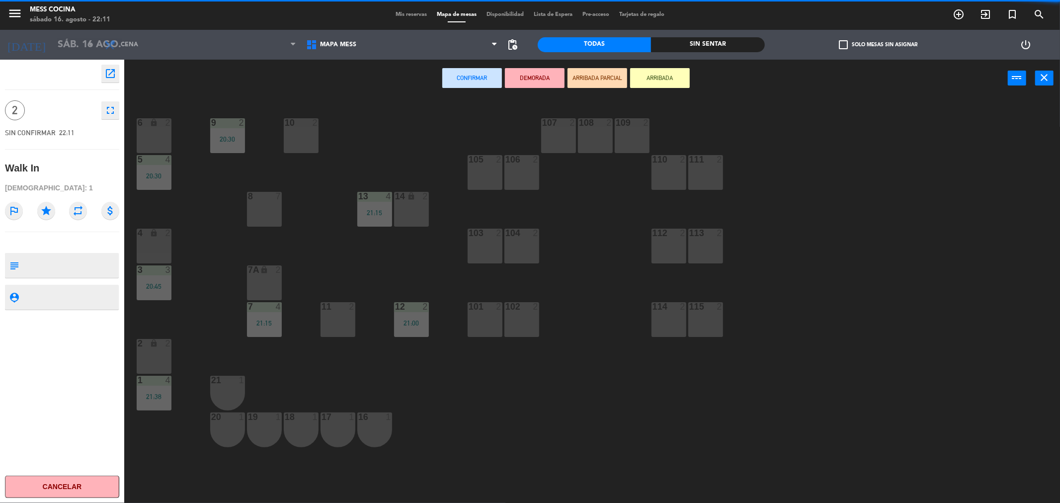
click at [306, 141] on div "10 2" at bounding box center [301, 135] width 35 height 35
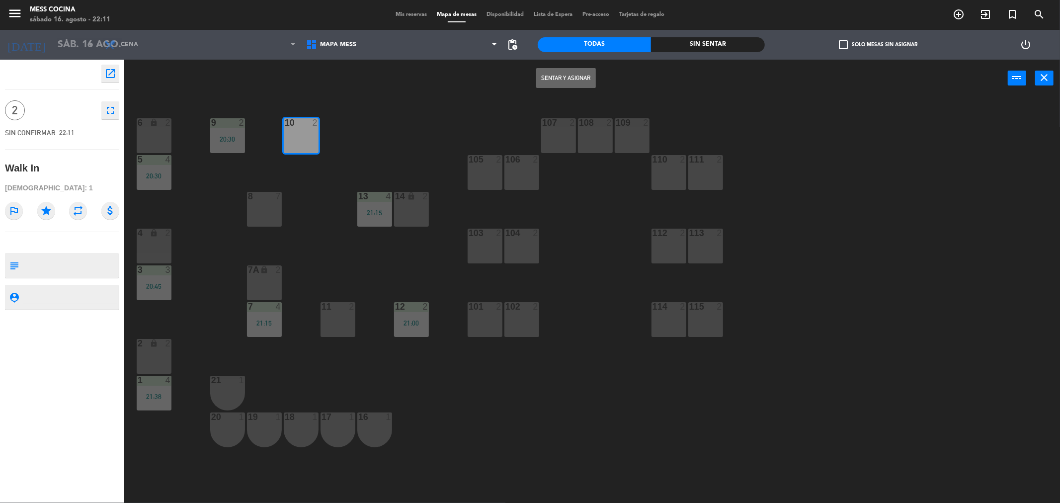
click at [587, 78] on button "Sentar y Asignar" at bounding box center [566, 78] width 60 height 20
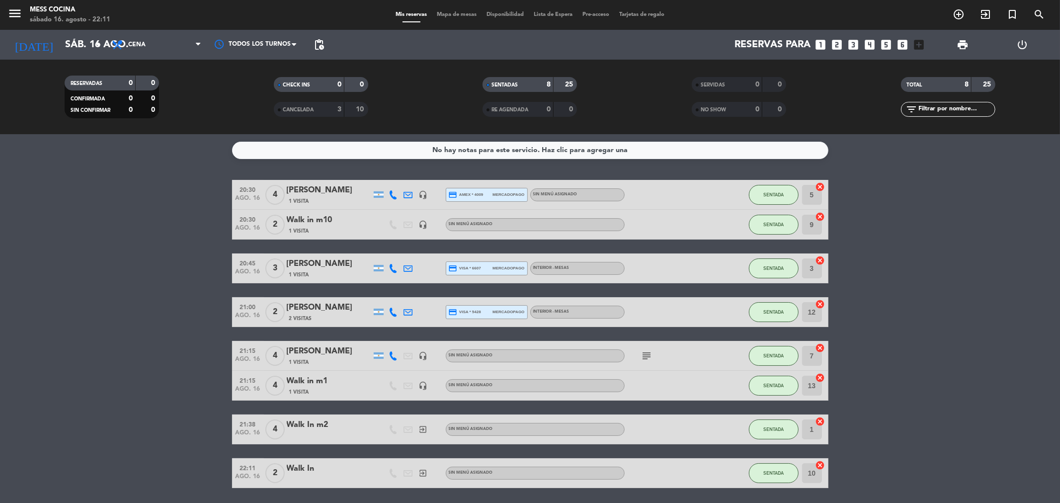
drag, startPoint x: 99, startPoint y: 255, endPoint x: 105, endPoint y: 256, distance: 5.7
click at [99, 255] on bookings-row "20:30 ago. 16 4 [PERSON_NAME] 1 Visita headset_mic credit_card amex * 4009 merc…" at bounding box center [530, 334] width 1060 height 308
drag, startPoint x: 261, startPoint y: 266, endPoint x: 888, endPoint y: 403, distance: 640.8
click at [888, 403] on bookings-row "20:30 ago. 16 4 [PERSON_NAME] 1 Visita headset_mic credit_card amex * 4009 merc…" at bounding box center [530, 334] width 1060 height 308
